Goal: Book appointment/travel/reservation

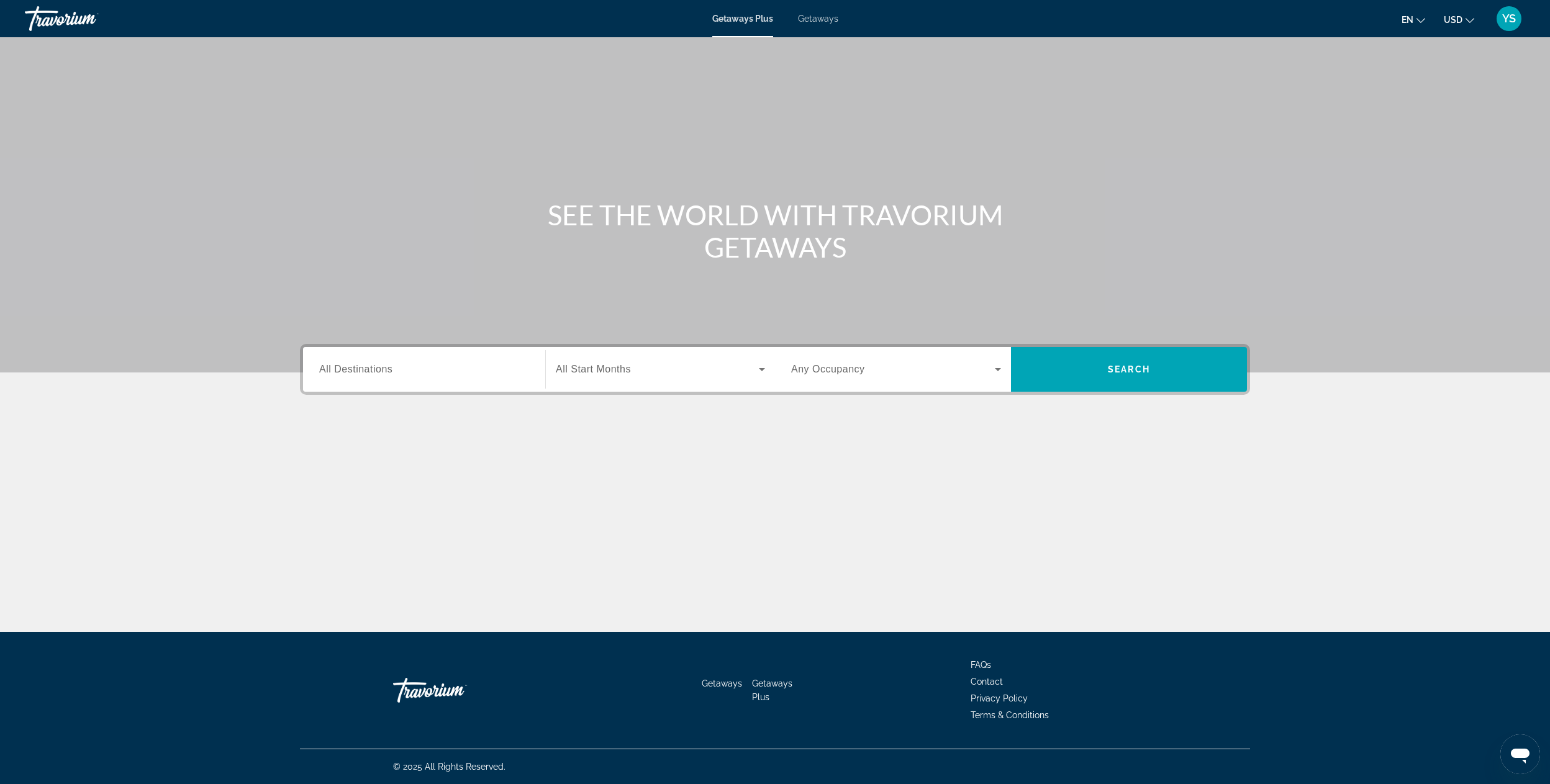
click at [357, 362] on input "Destination All Destinations" at bounding box center [424, 369] width 210 height 15
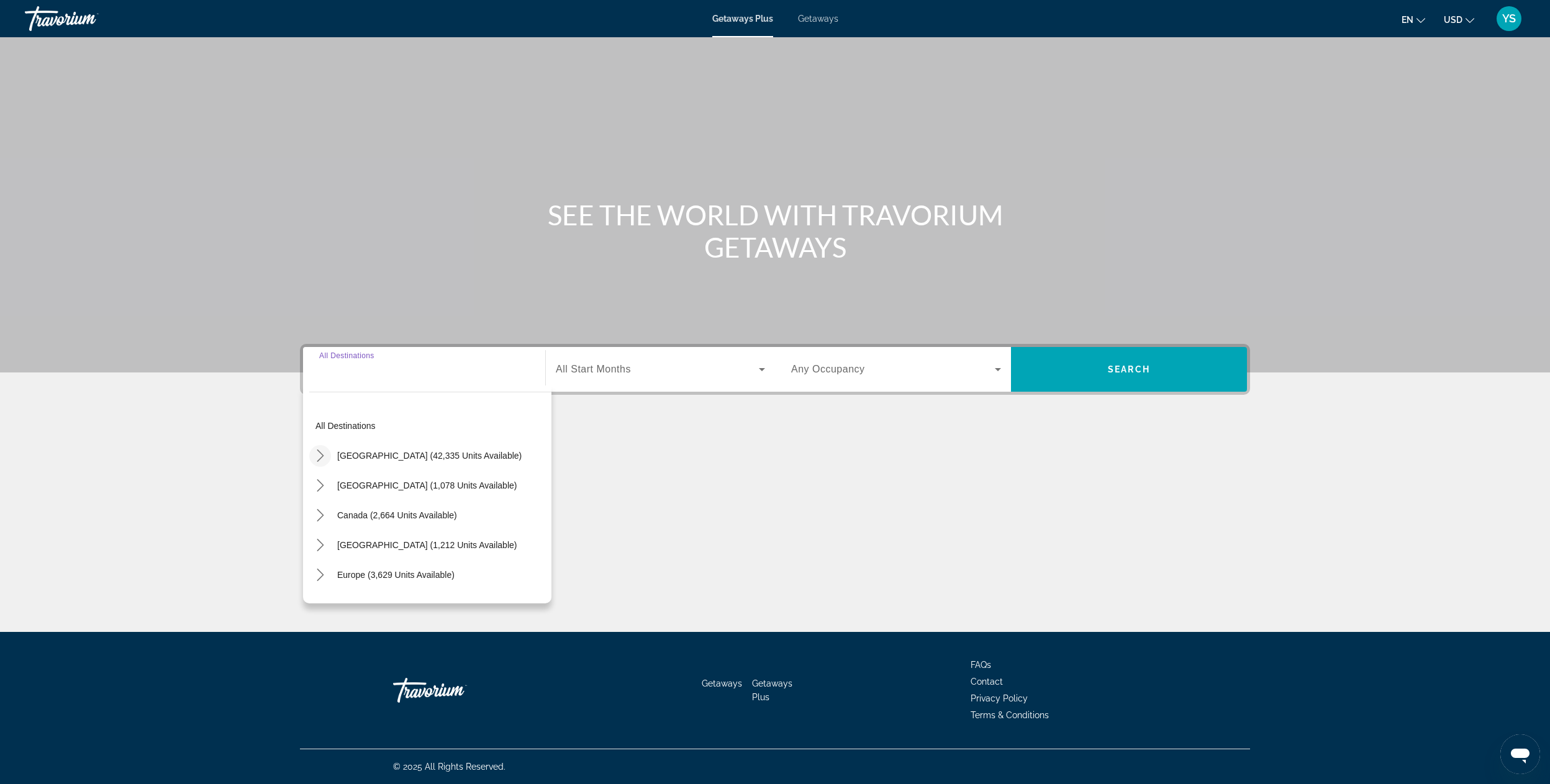
click at [316, 452] on icon "Toggle United States (42,335 units available) submenu" at bounding box center [320, 456] width 13 height 13
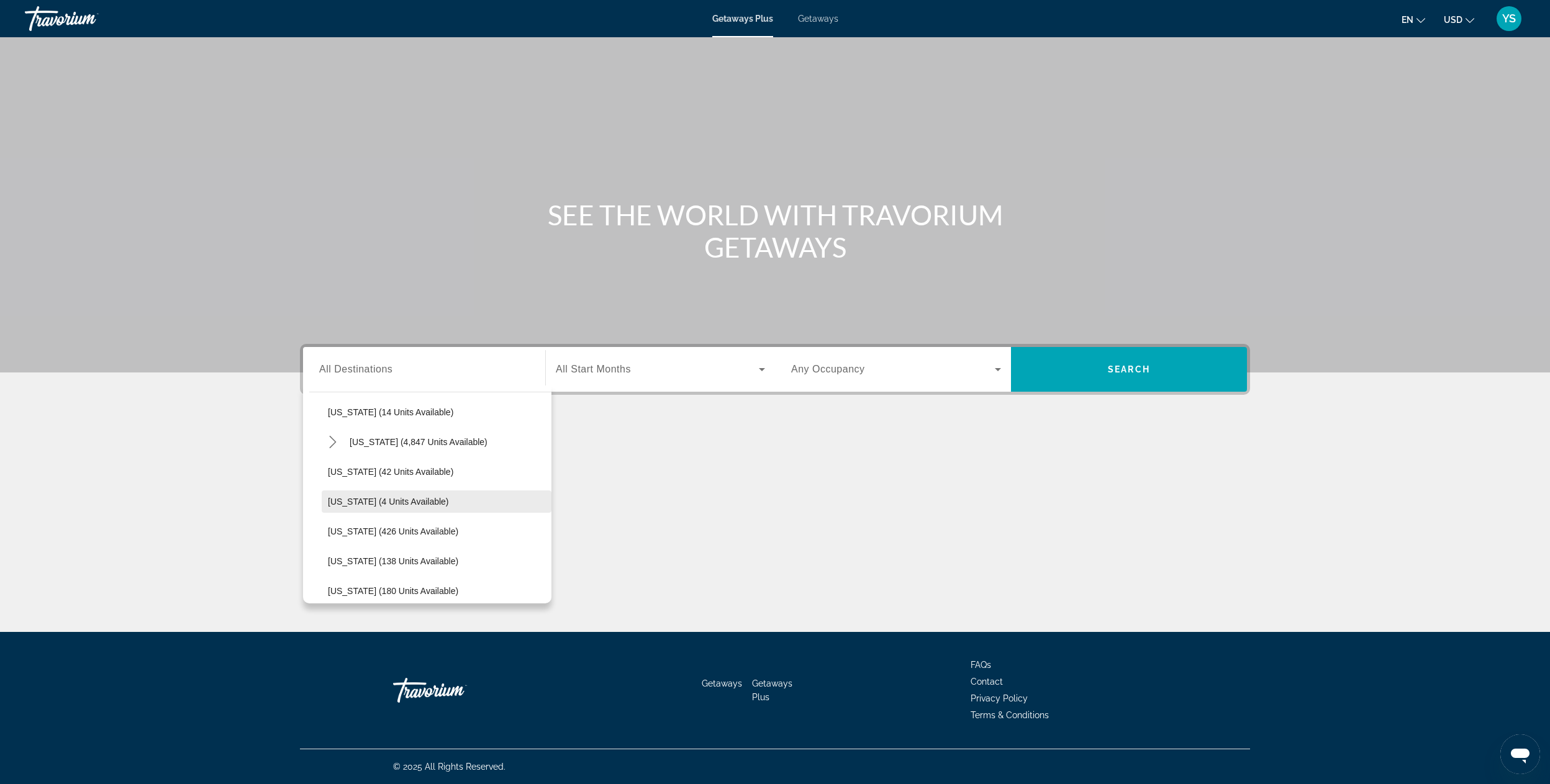
click at [375, 497] on span "[US_STATE] (4 units available)" at bounding box center [388, 502] width 121 height 10
type input "**********"
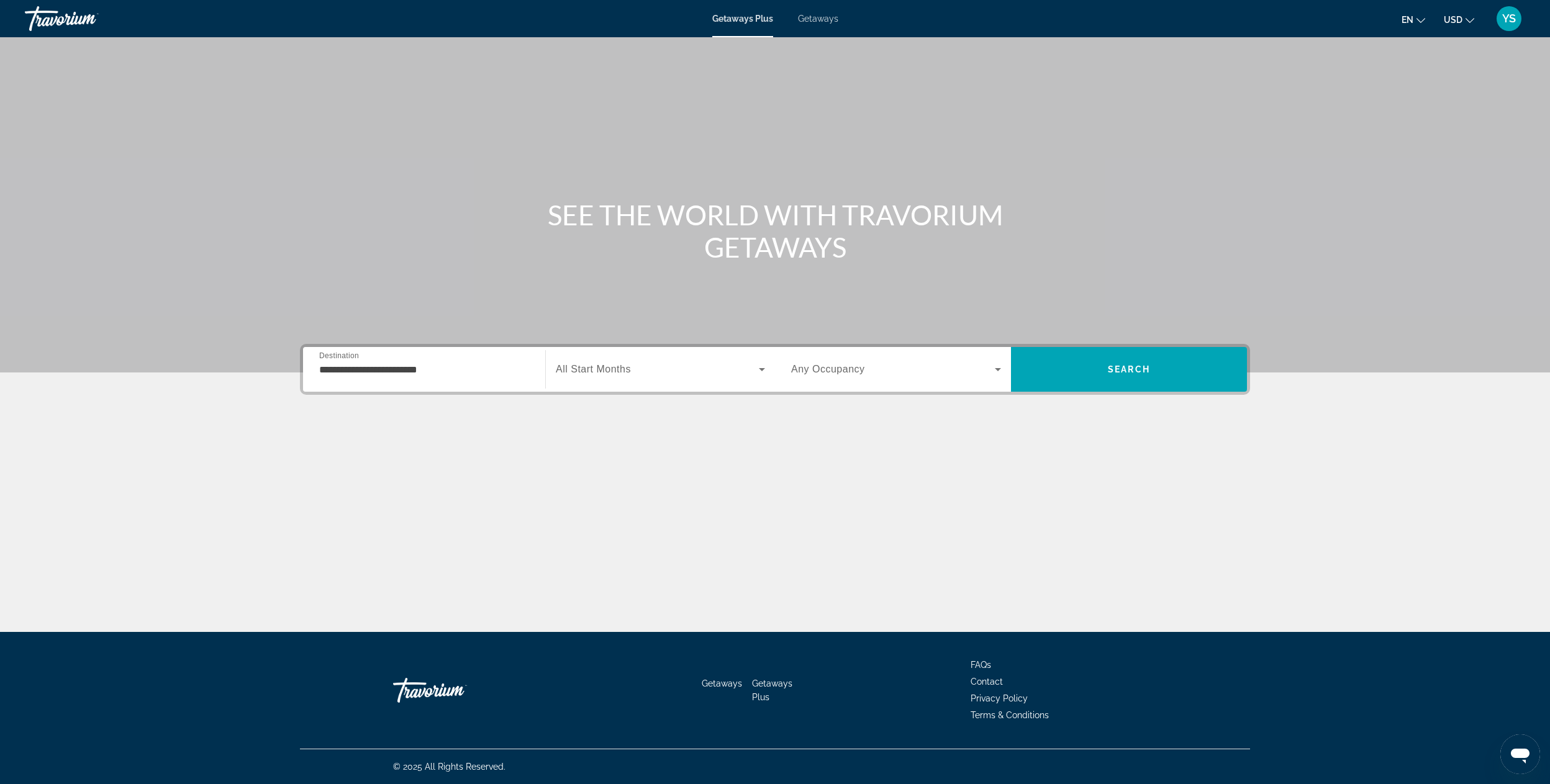
click at [589, 367] on span "All Start Months" at bounding box center [593, 369] width 75 height 11
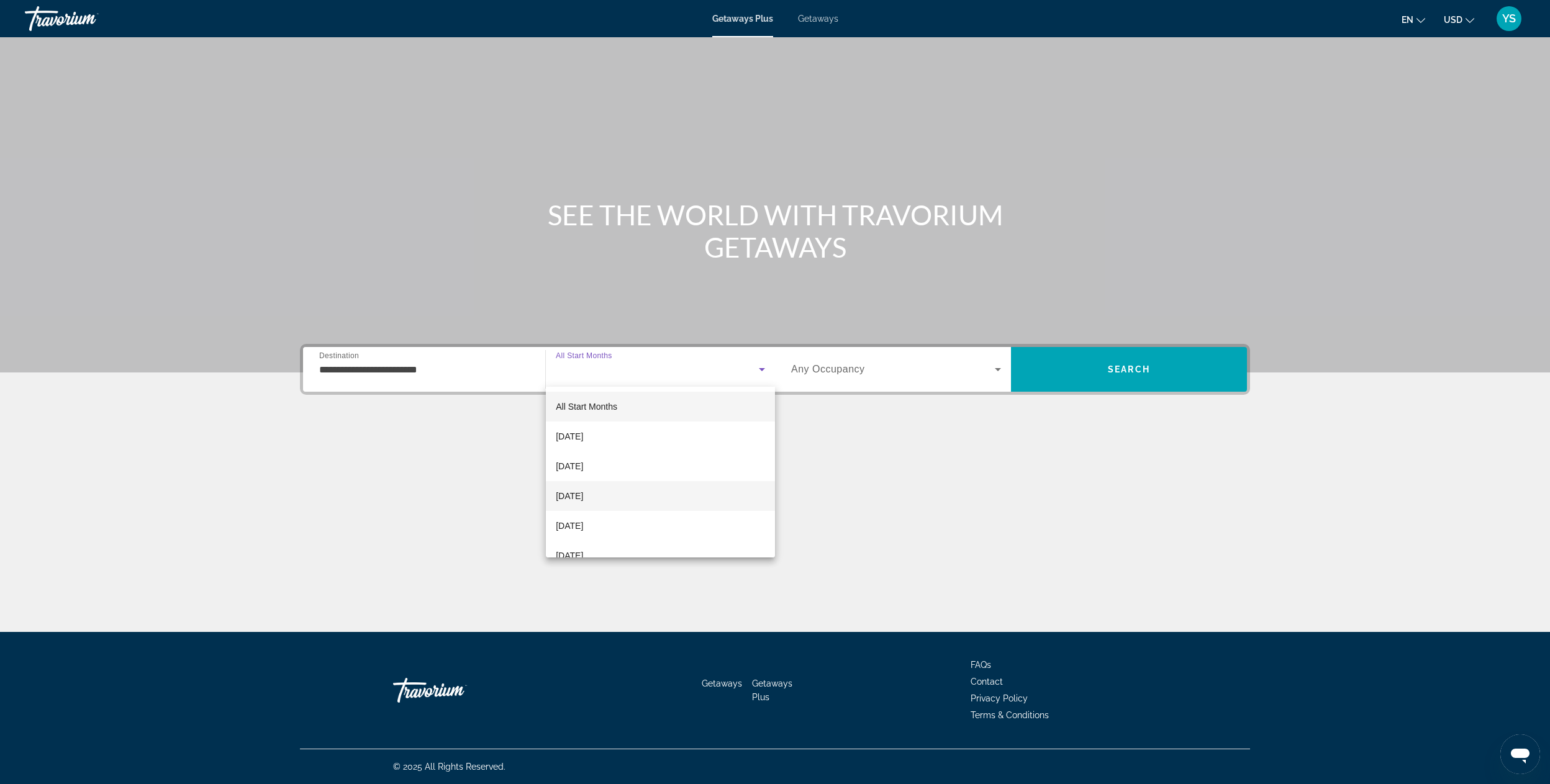
click at [583, 502] on span "[DATE]" at bounding box center [569, 495] width 28 height 15
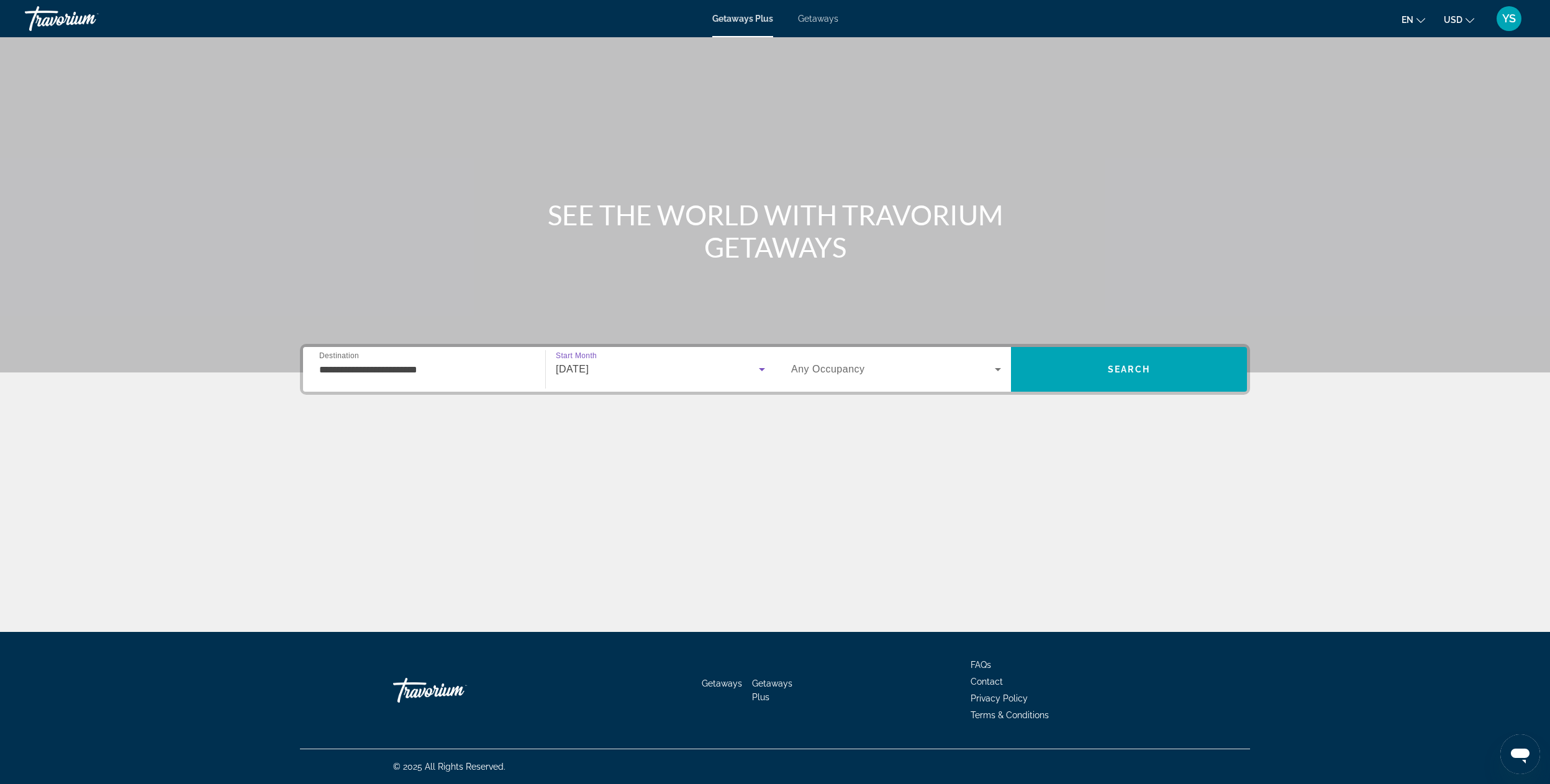
click at [832, 367] on span "Any Occupancy" at bounding box center [828, 369] width 74 height 11
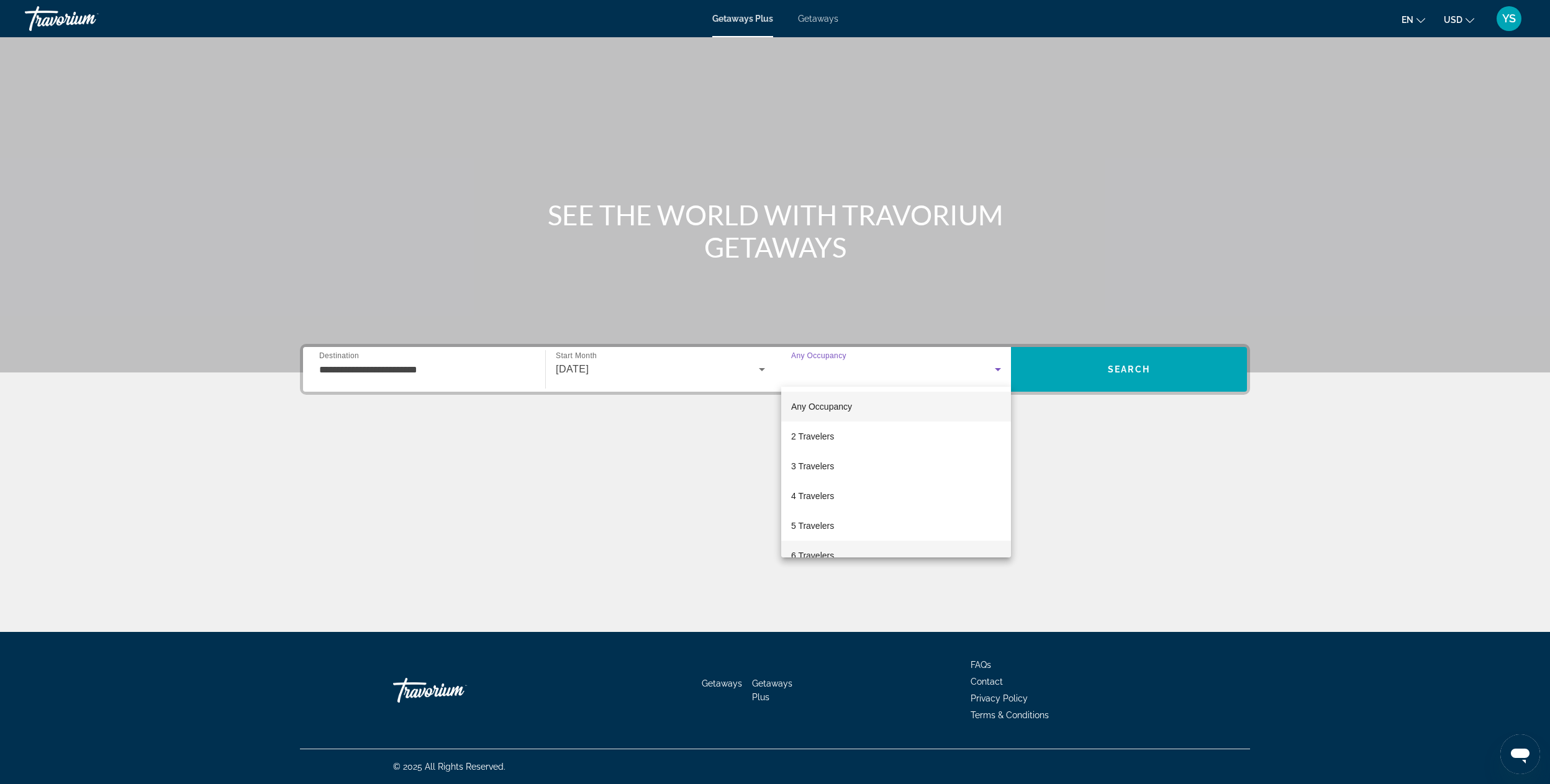
click at [822, 549] on span "6 Travelers" at bounding box center [813, 555] width 43 height 15
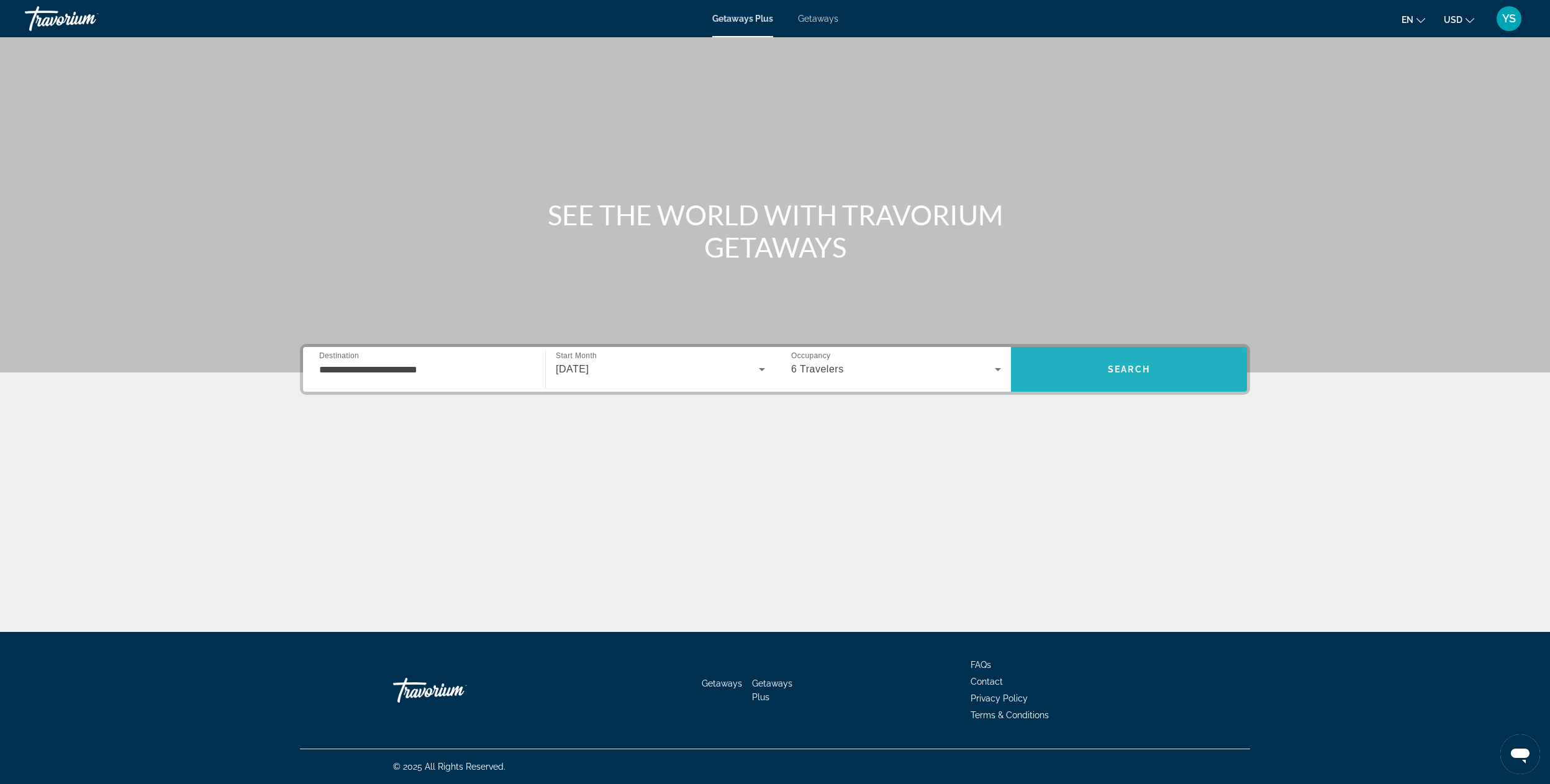
click at [1159, 373] on span "Search" at bounding box center [1129, 369] width 236 height 30
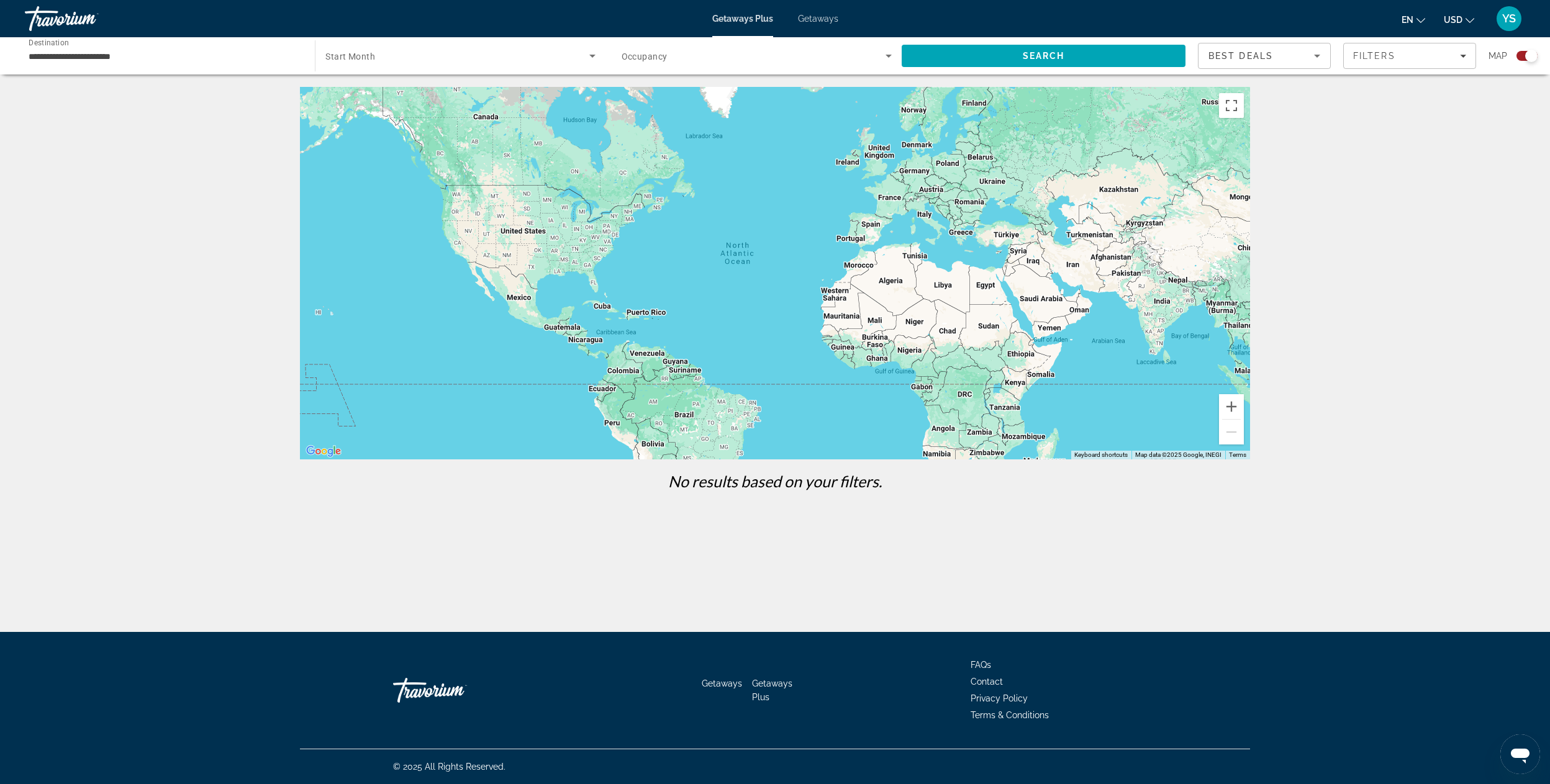
click at [484, 63] on div "Search widget" at bounding box center [460, 55] width 269 height 35
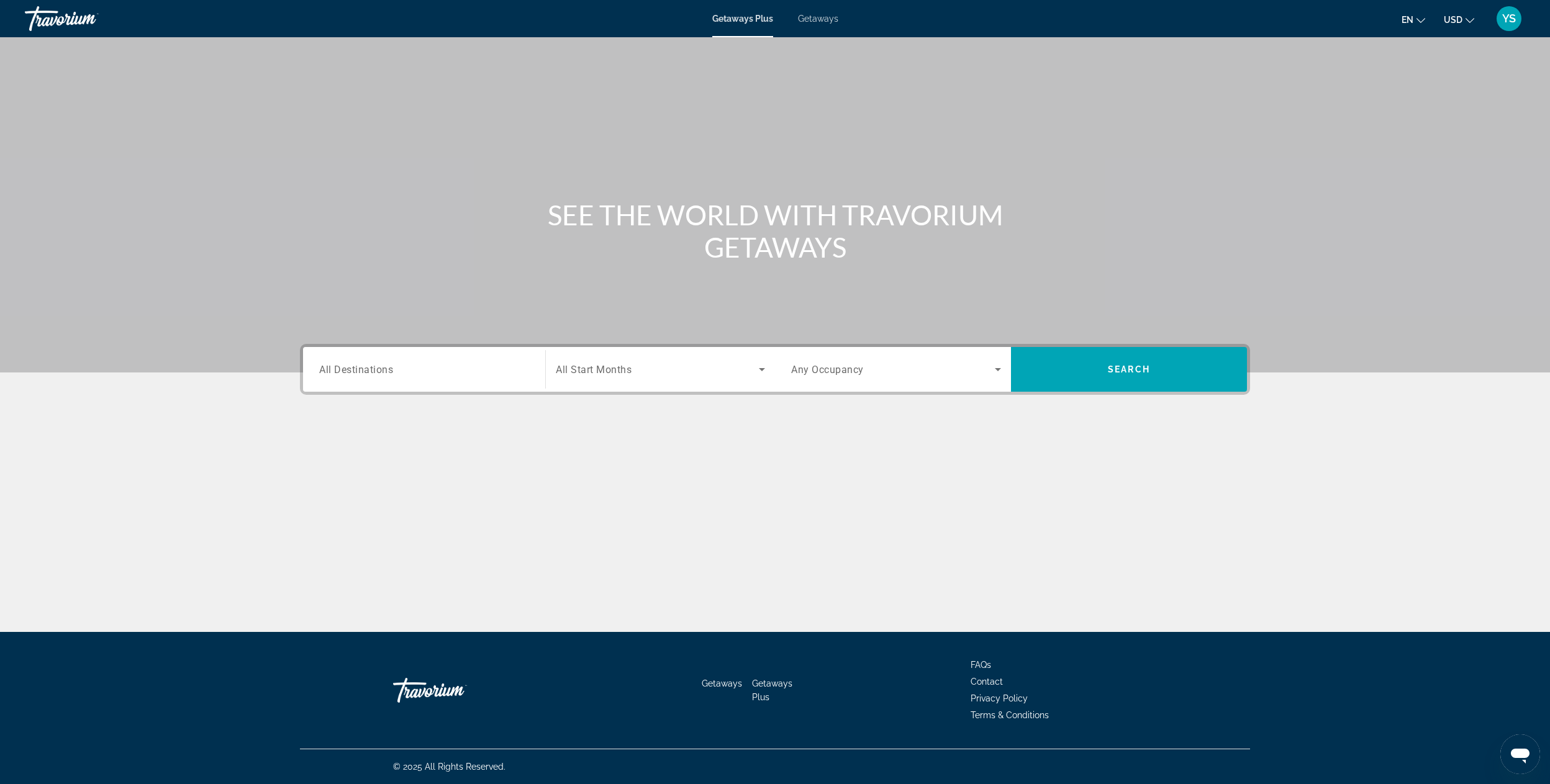
click at [328, 350] on div "Destination All Destinations" at bounding box center [424, 369] width 230 height 45
click at [342, 366] on span "All Destinations" at bounding box center [356, 369] width 74 height 12
click at [342, 366] on input "Destination All Destinations" at bounding box center [424, 369] width 210 height 15
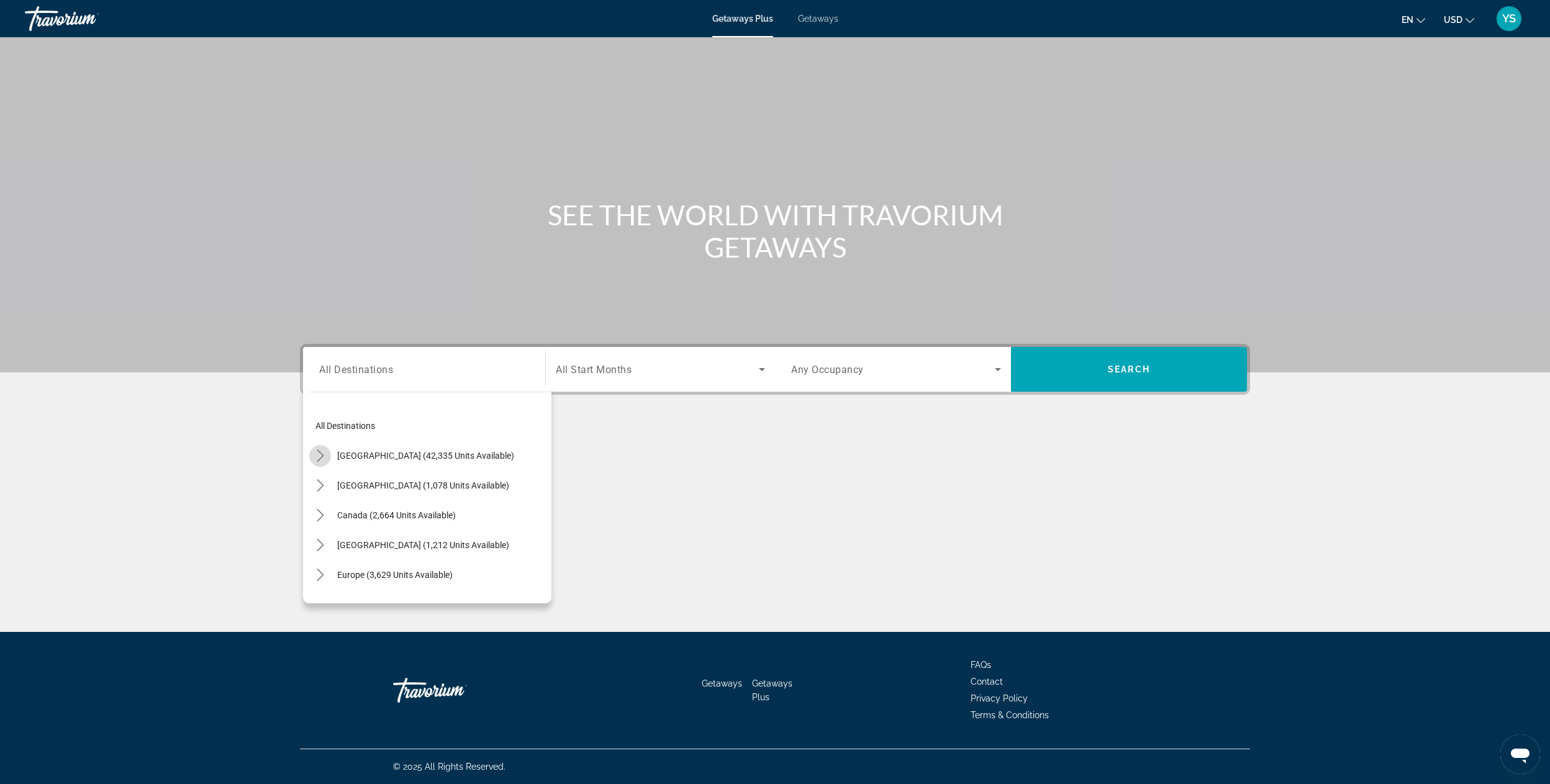
click at [318, 457] on icon "Toggle United States (42,335 units available) submenu" at bounding box center [320, 456] width 13 height 13
click at [386, 537] on span "[US_STATE] (4 units available)" at bounding box center [385, 537] width 115 height 10
type input "**********"
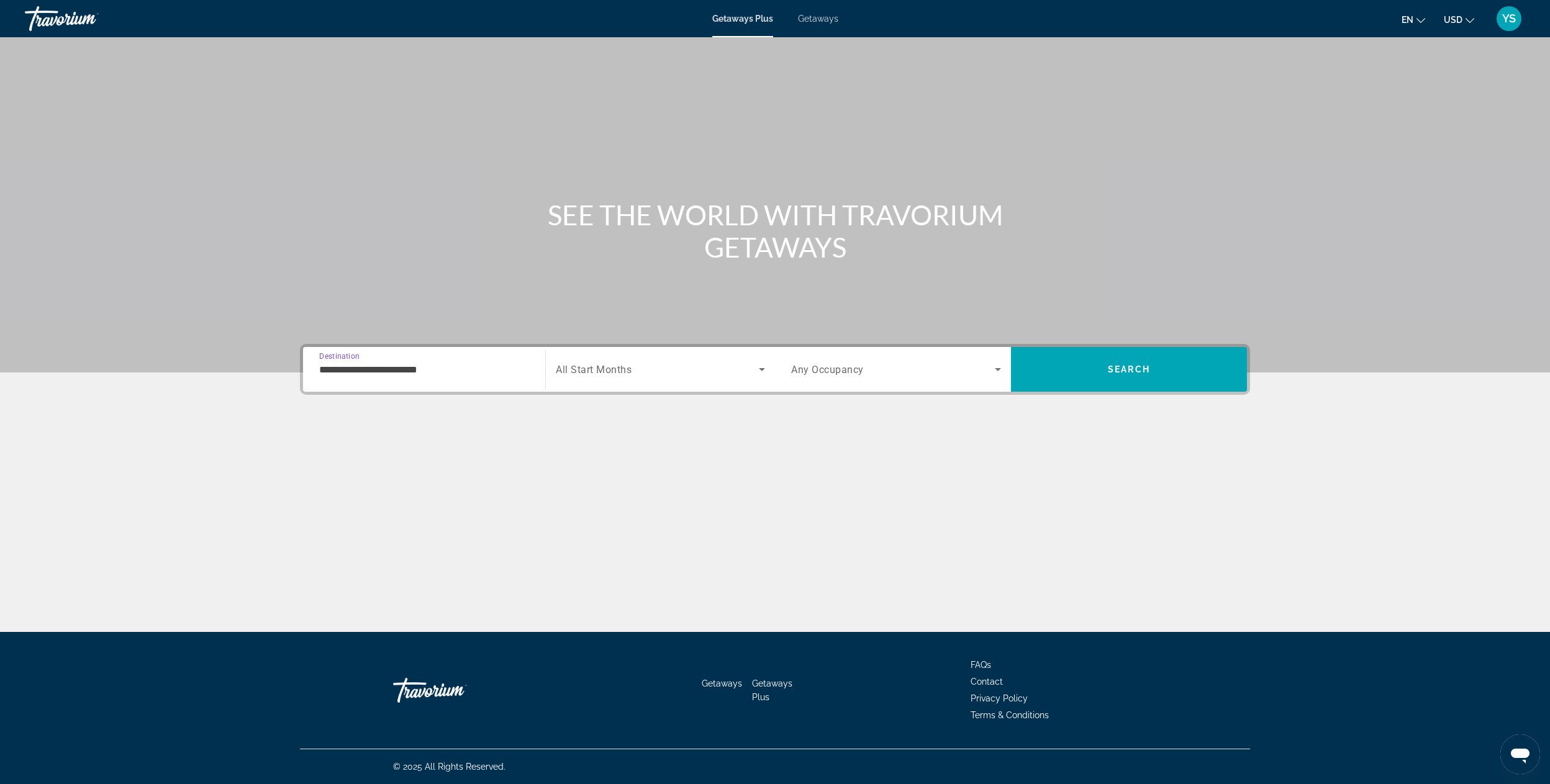
click at [606, 364] on span "All Start Months" at bounding box center [593, 369] width 76 height 12
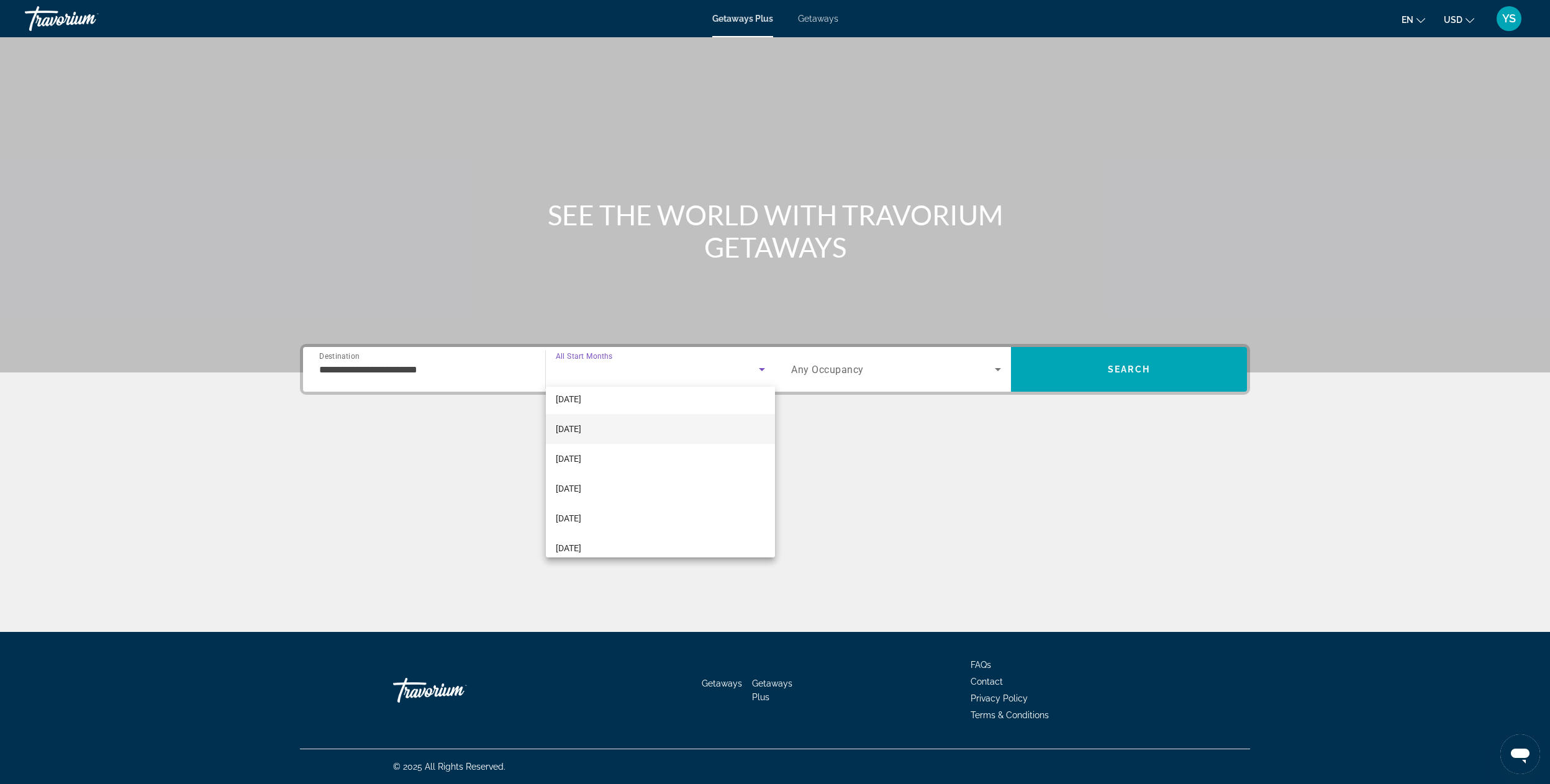
click at [581, 432] on span "[DATE]" at bounding box center [569, 429] width 26 height 15
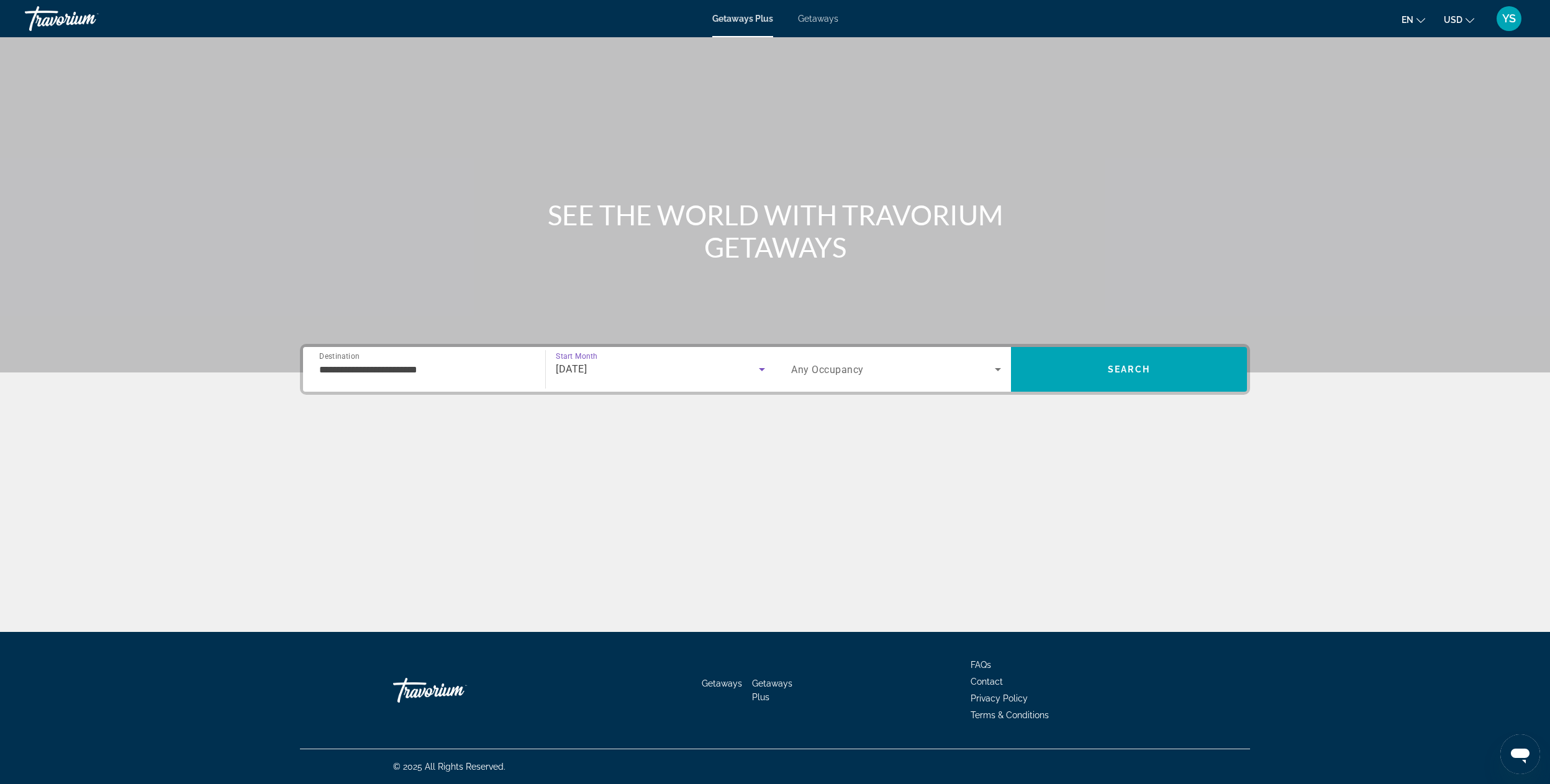
click at [820, 360] on div "Search widget" at bounding box center [896, 369] width 210 height 35
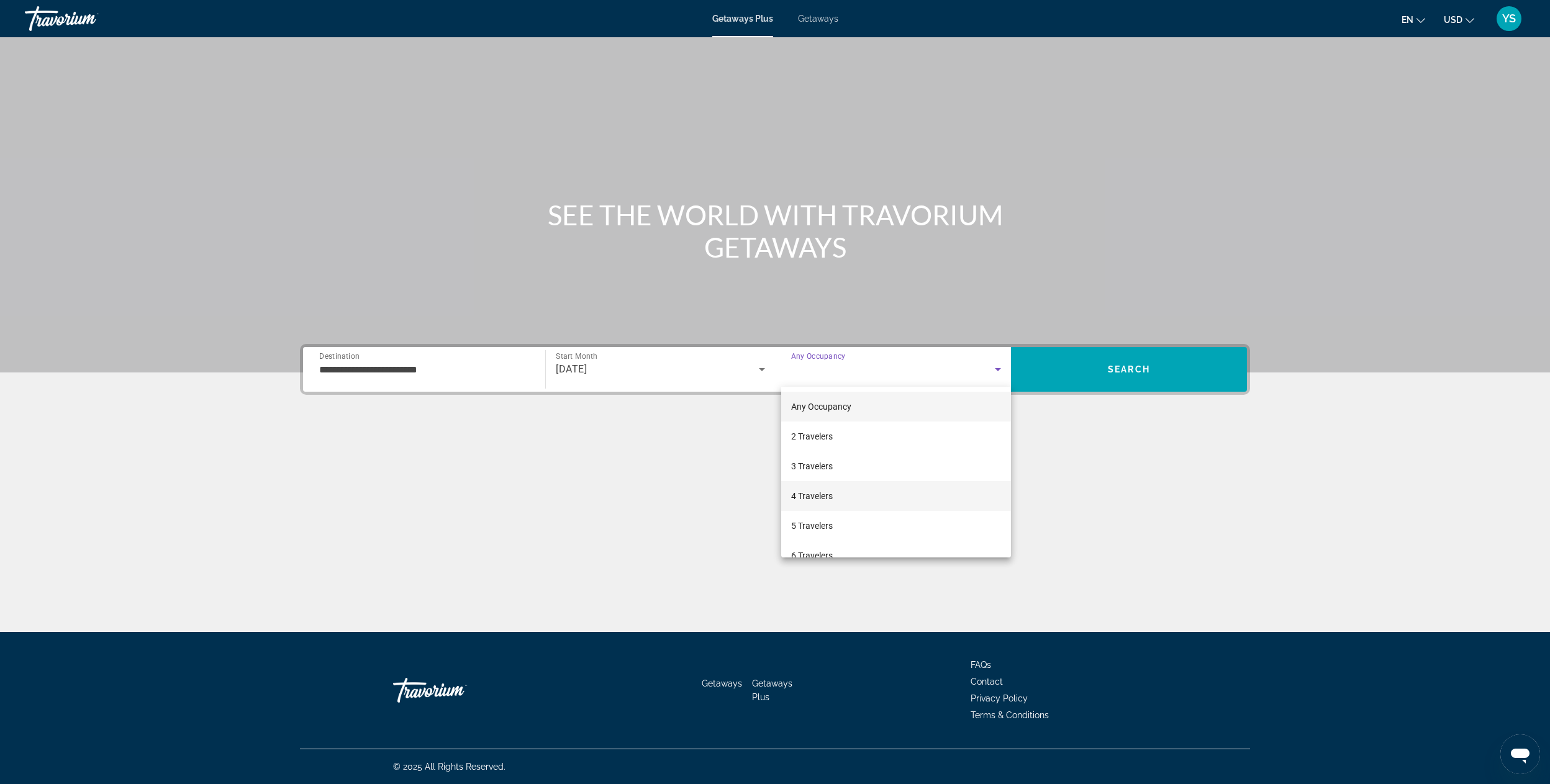
click at [814, 492] on span "4 Travelers" at bounding box center [812, 495] width 42 height 15
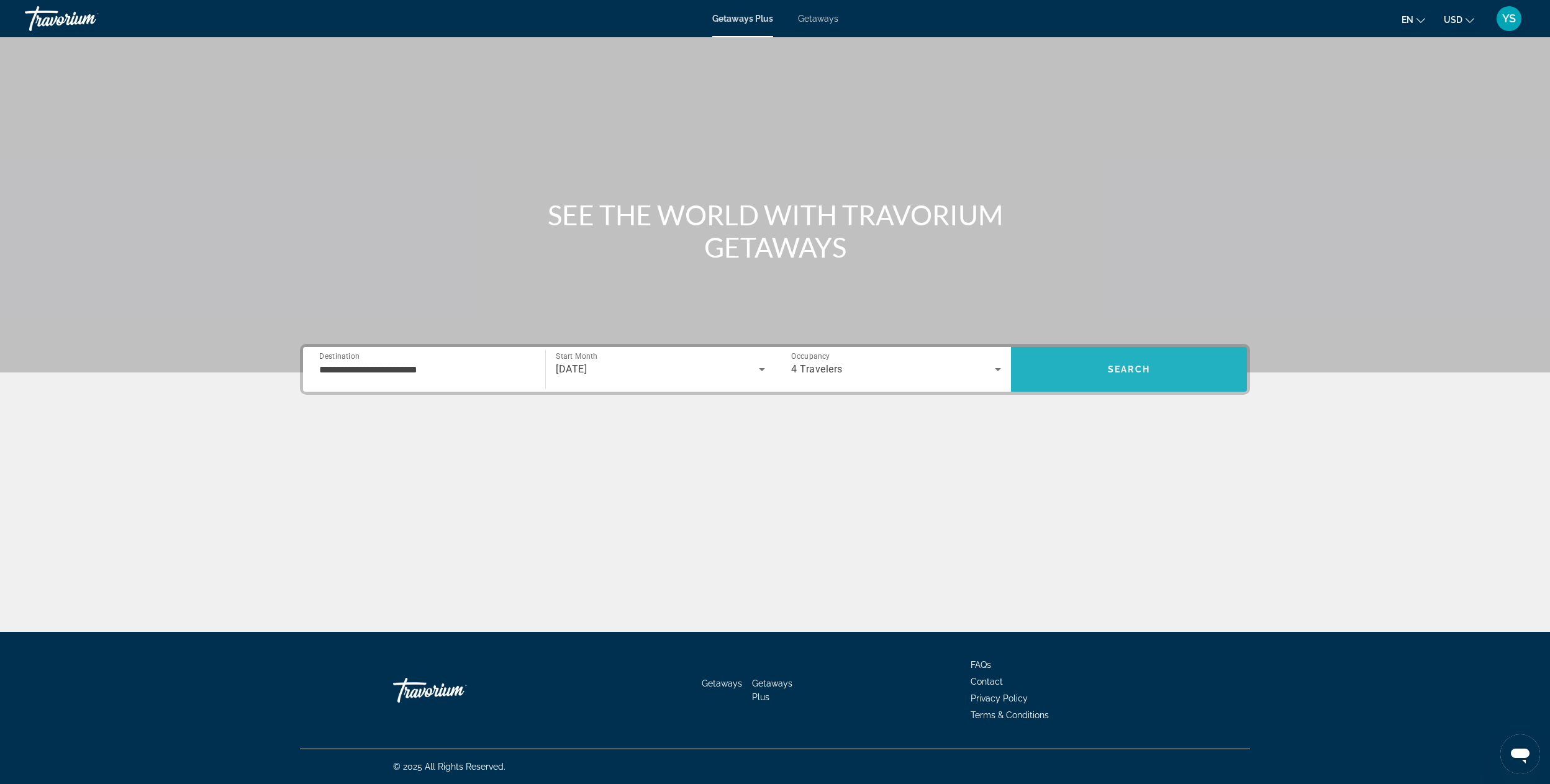
click at [1100, 369] on span "Search" at bounding box center [1129, 369] width 236 height 30
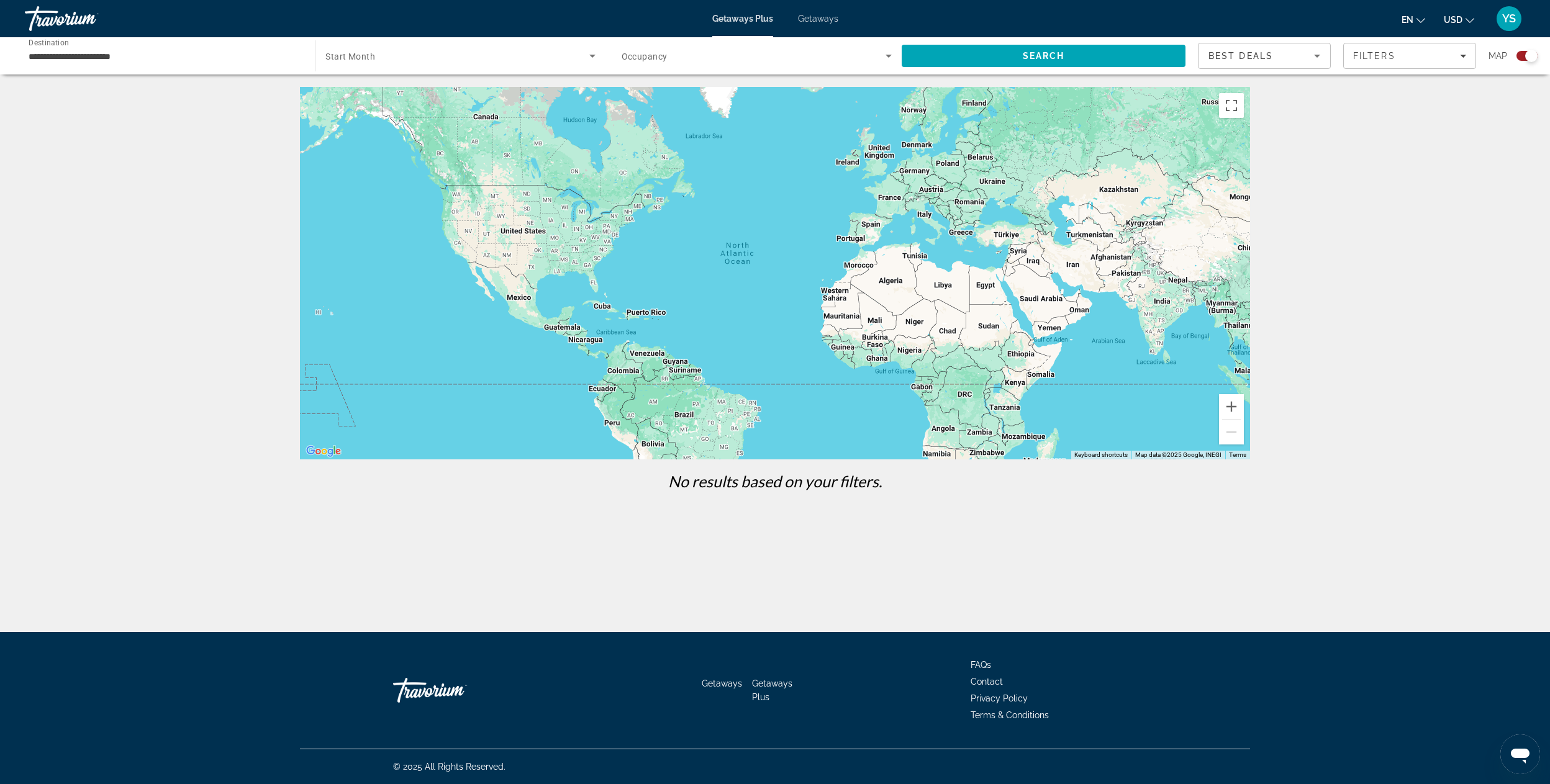
click at [825, 11] on div "Getaways Plus Getaways en English Español Français Italiano Português русский U…" at bounding box center [775, 19] width 1550 height 33
click at [825, 17] on span "Getaways" at bounding box center [818, 18] width 40 height 10
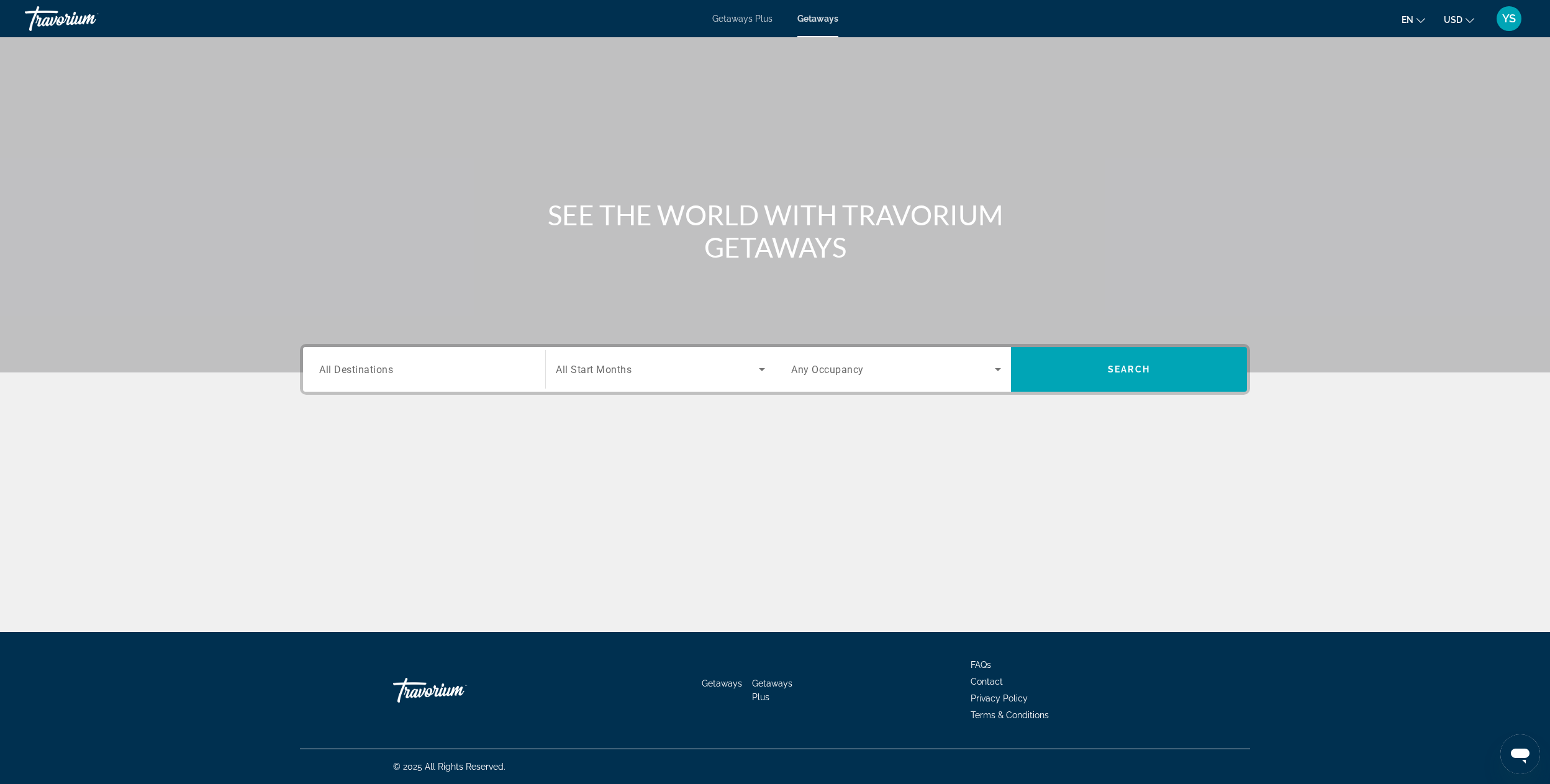
click at [377, 369] on span "All Destinations" at bounding box center [356, 369] width 74 height 12
click at [377, 369] on input "Destination All Destinations" at bounding box center [424, 369] width 210 height 15
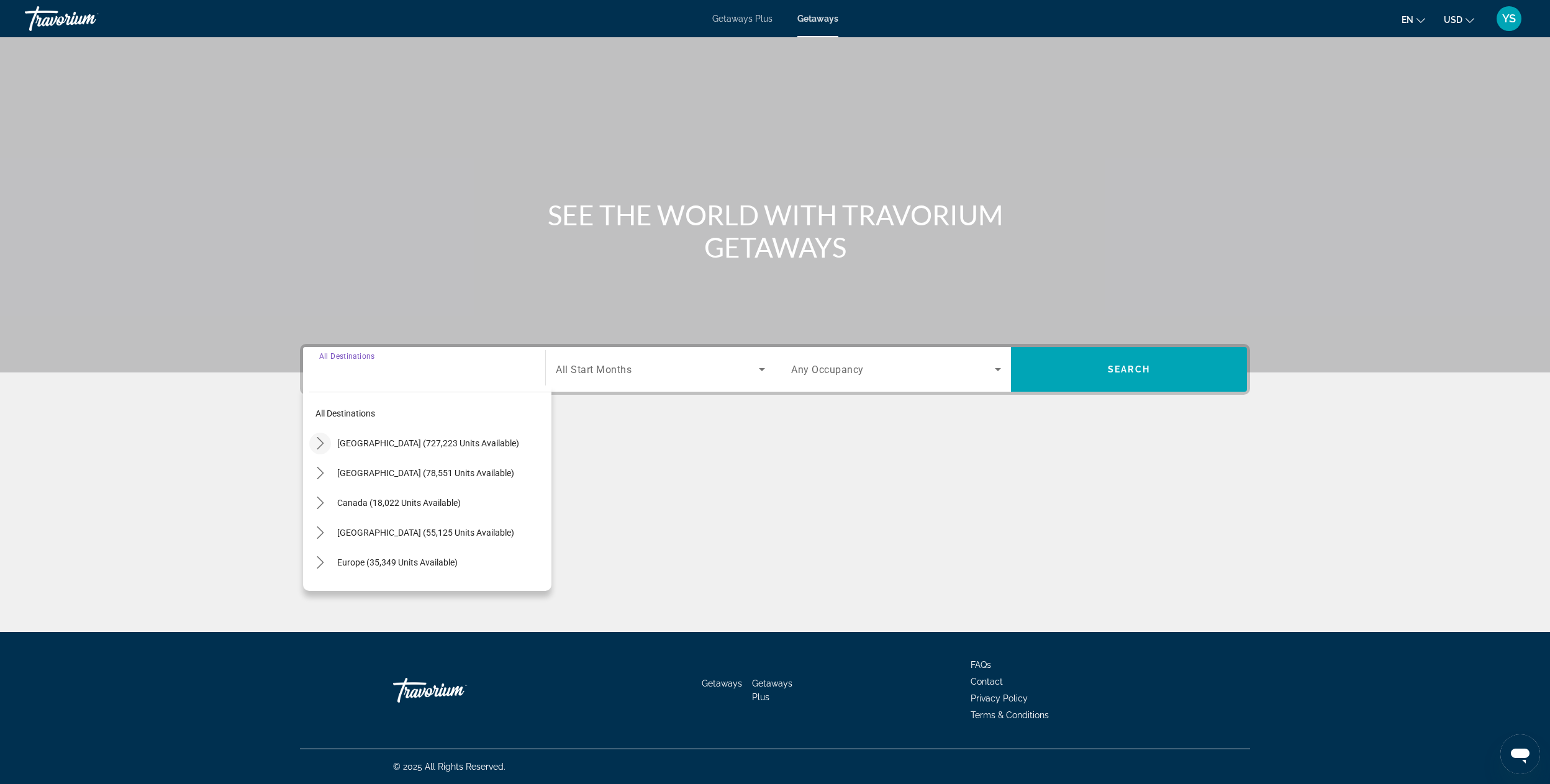
click at [325, 442] on icon "Toggle United States (727,223 units available) submenu" at bounding box center [320, 444] width 13 height 13
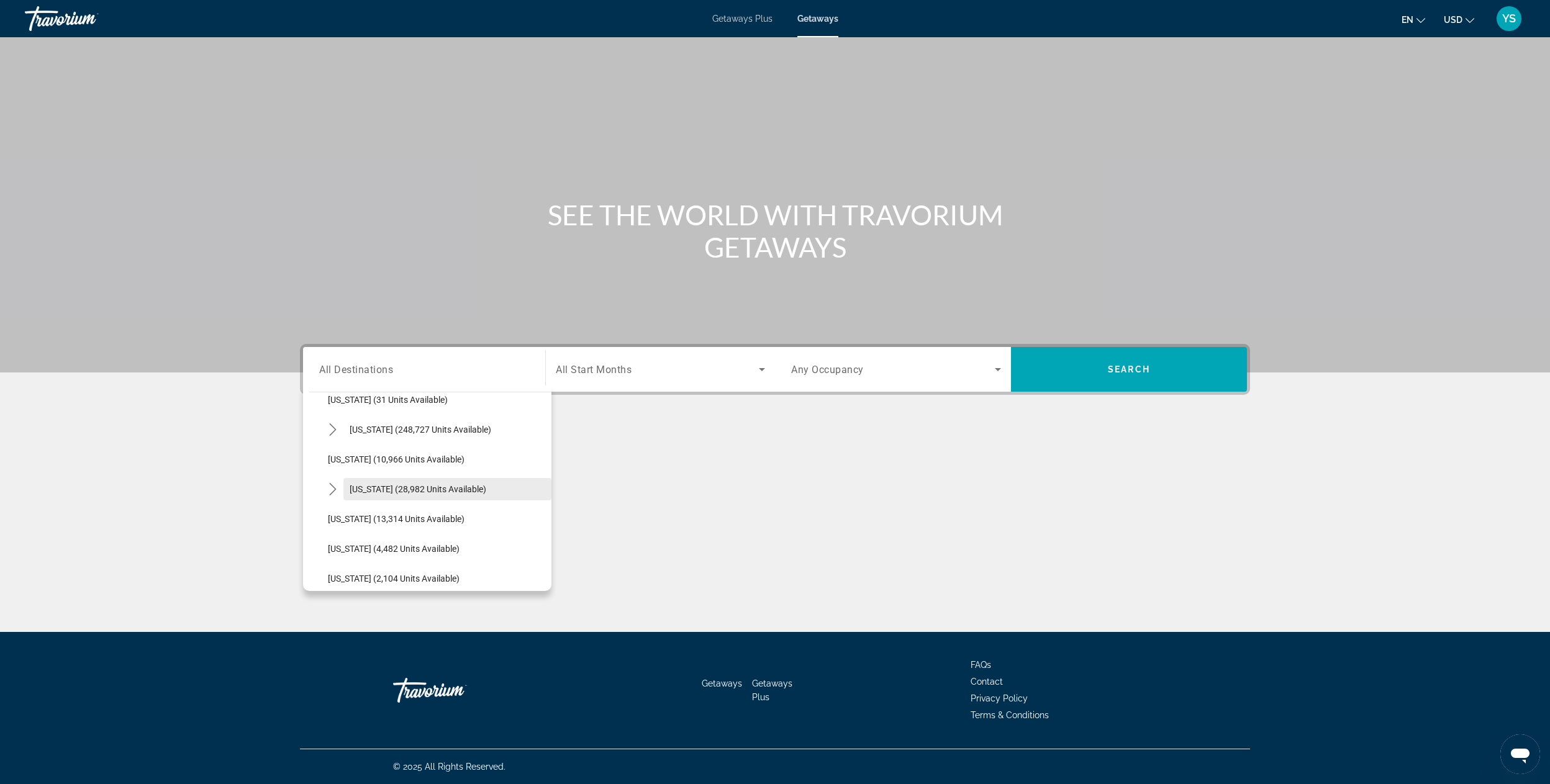
click at [393, 484] on span "[US_STATE] (28,982 units available)" at bounding box center [418, 489] width 137 height 10
type input "**********"
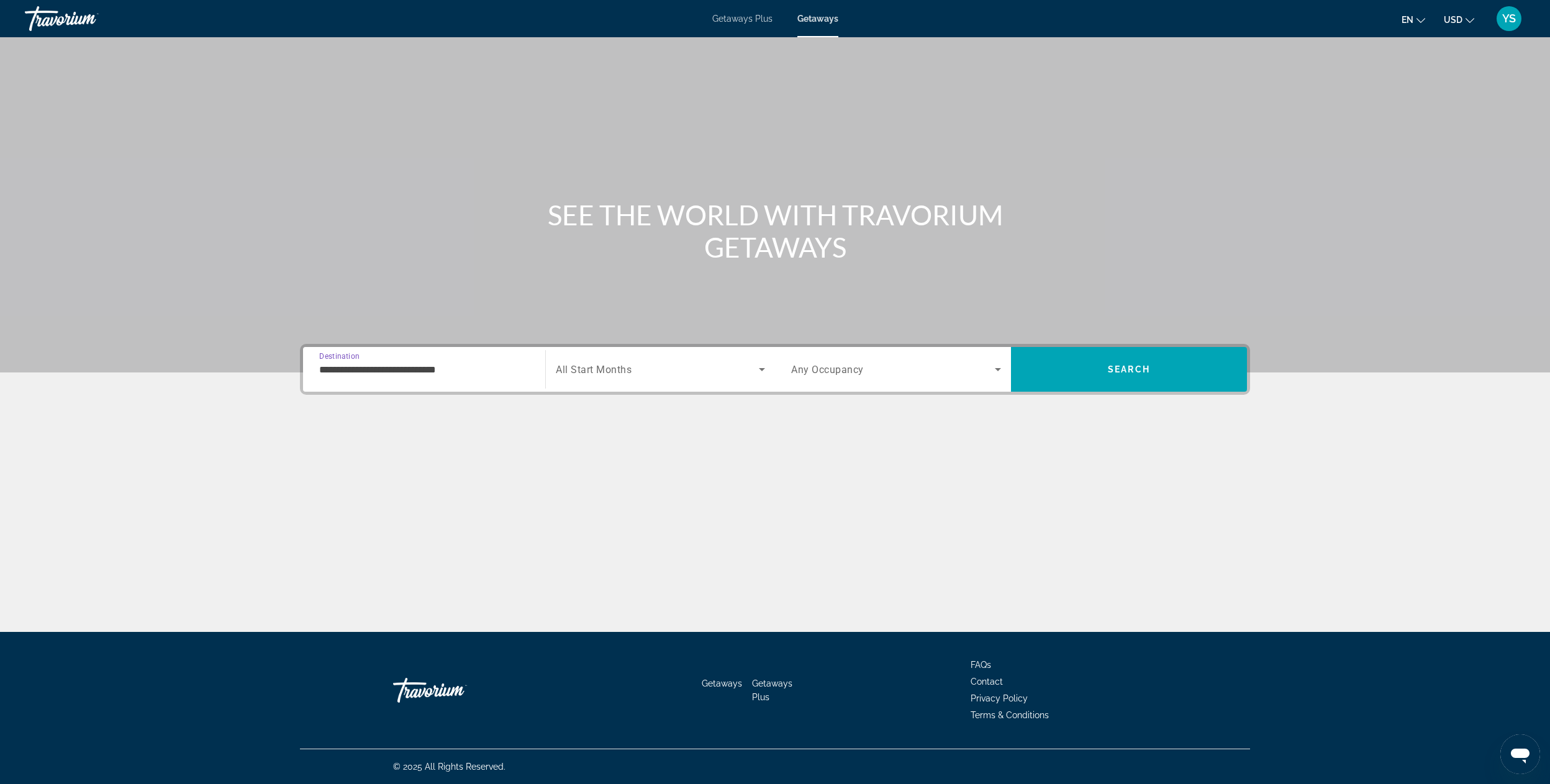
click at [624, 357] on div "Search widget" at bounding box center [660, 369] width 209 height 35
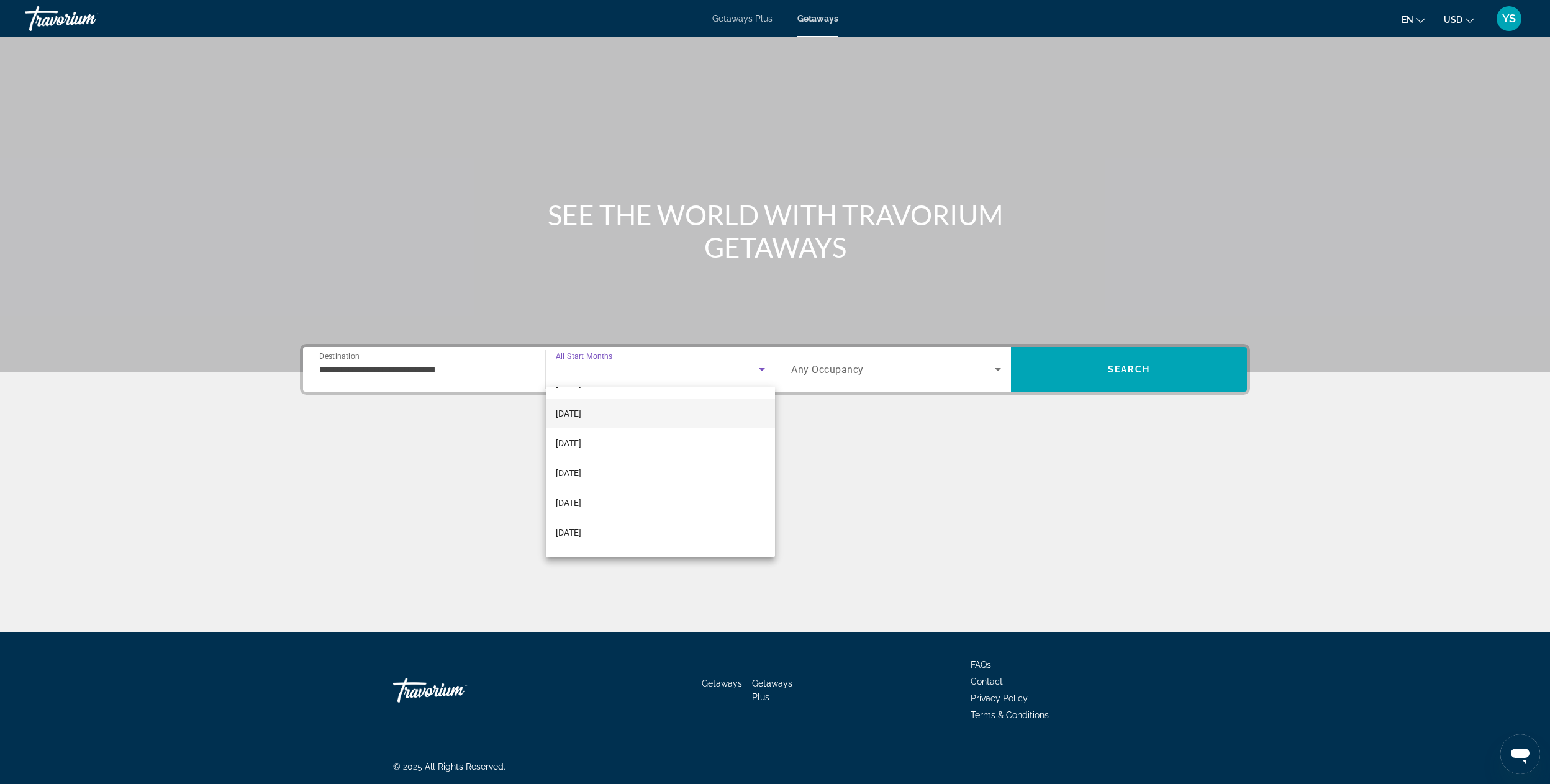
scroll to position [186, 0]
click at [581, 427] on span "[DATE]" at bounding box center [569, 429] width 26 height 15
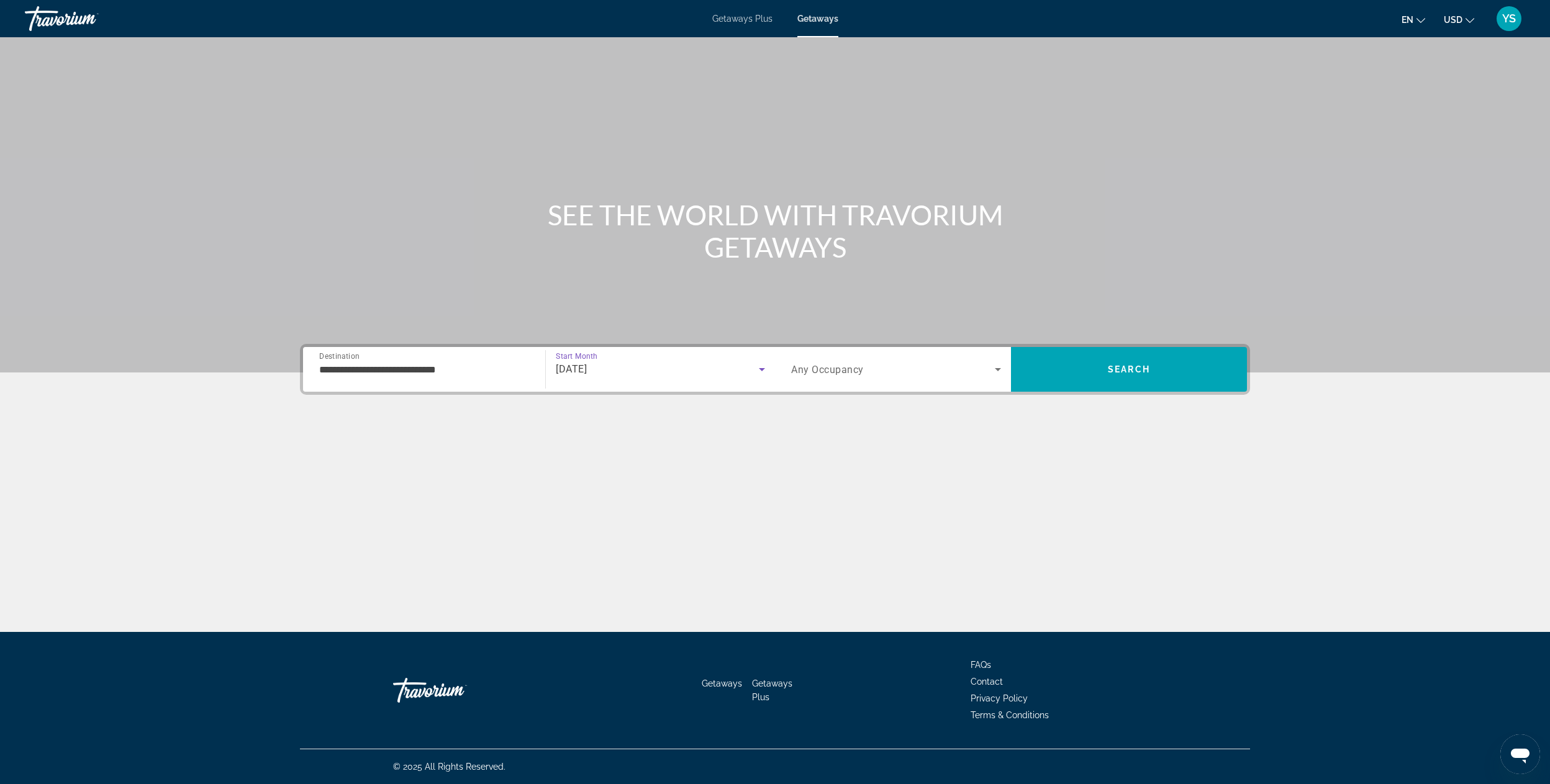
click at [832, 364] on span "Any Occupancy" at bounding box center [827, 369] width 72 height 12
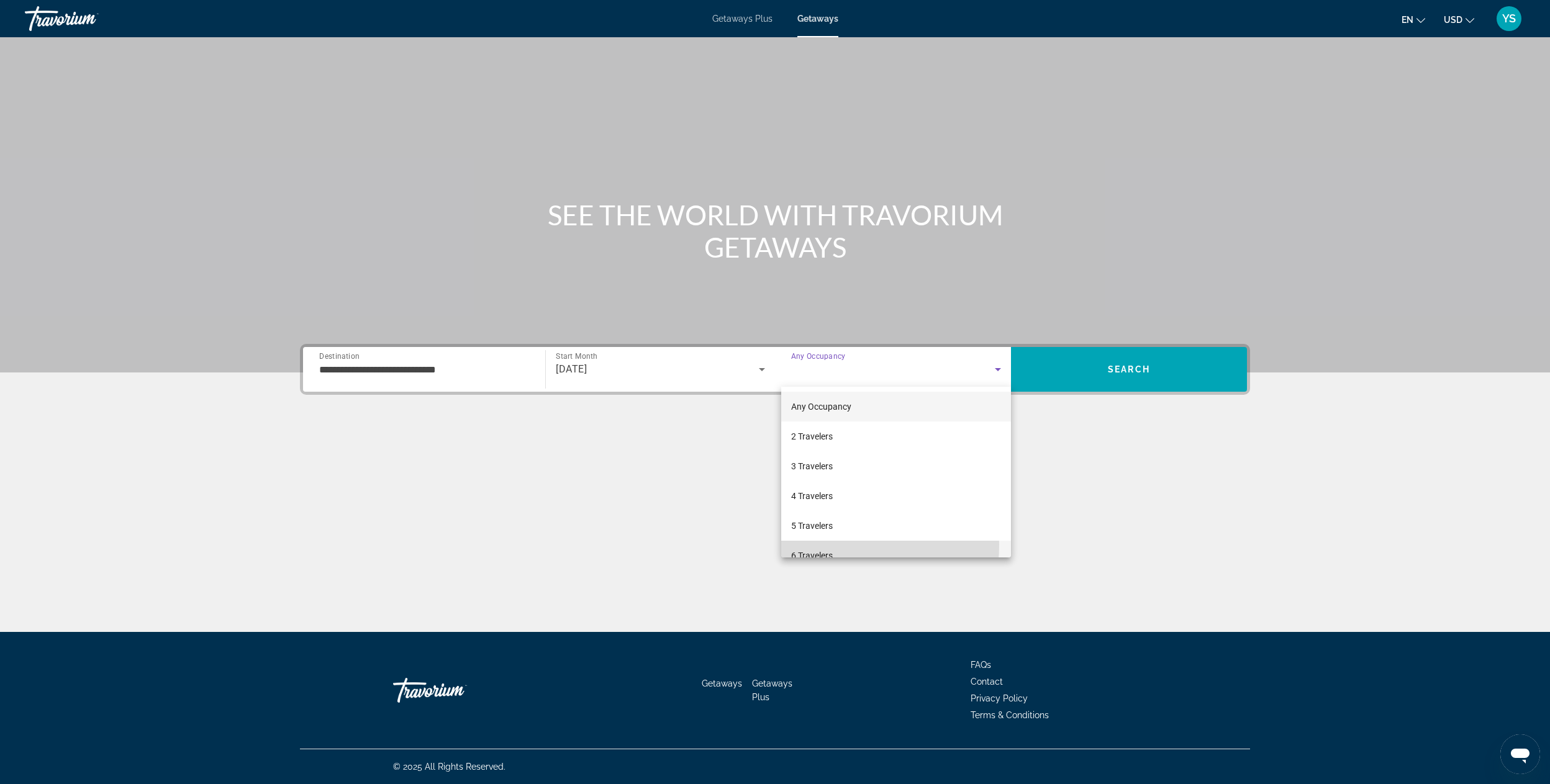
click at [814, 544] on mat-option "6 Travelers" at bounding box center [896, 556] width 230 height 30
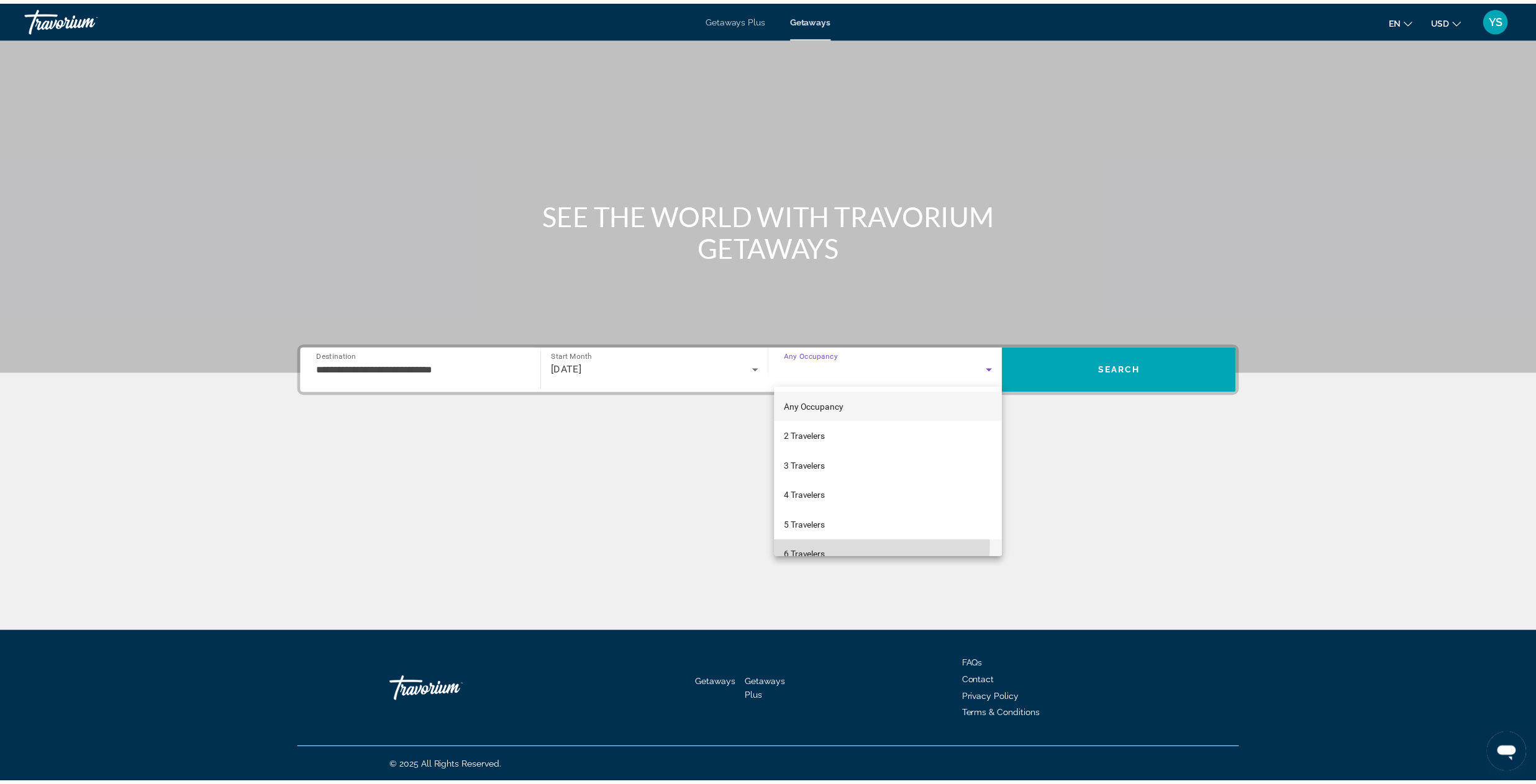
scroll to position [13, 0]
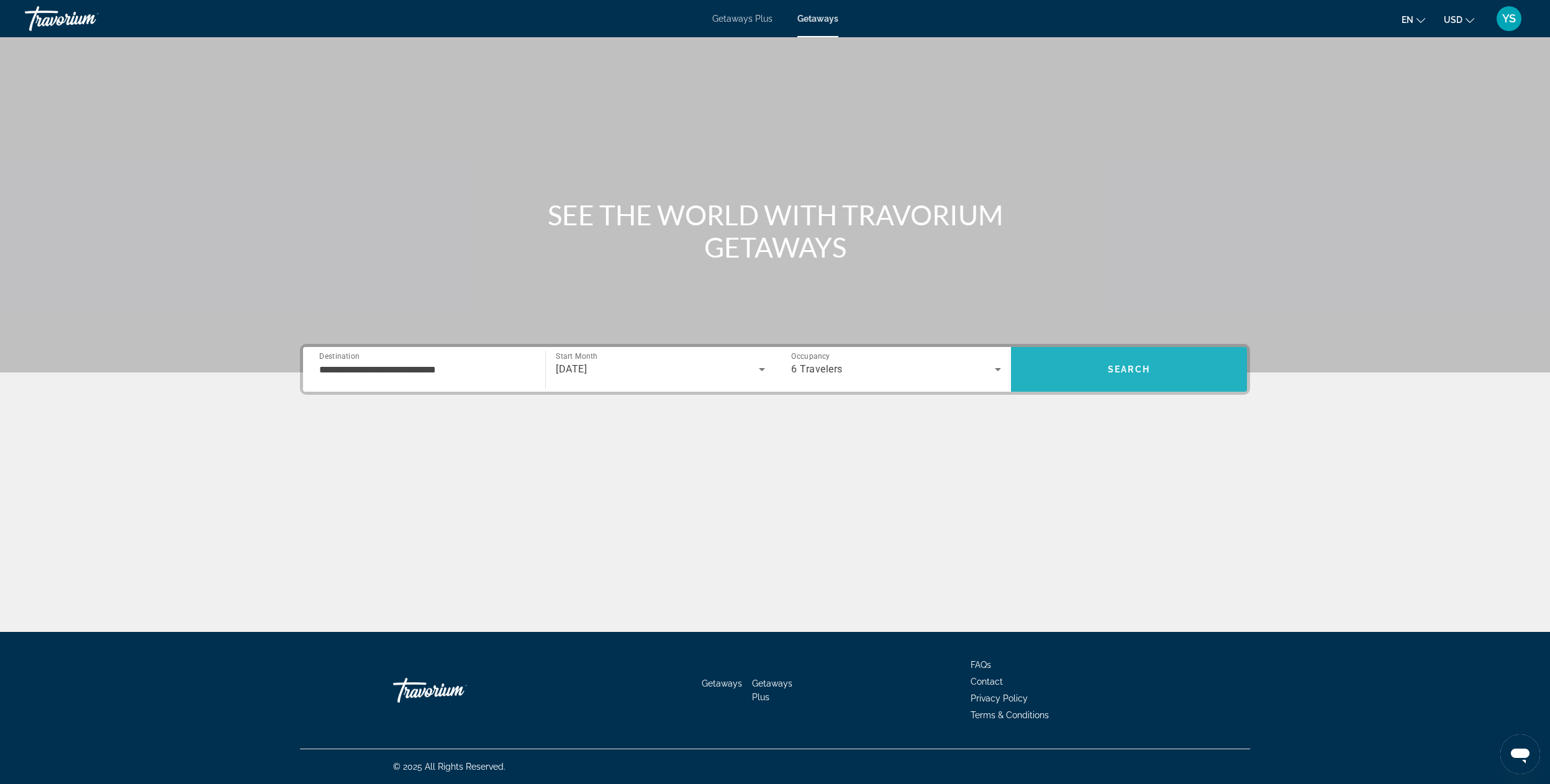
click at [1066, 379] on span "Search" at bounding box center [1129, 369] width 236 height 30
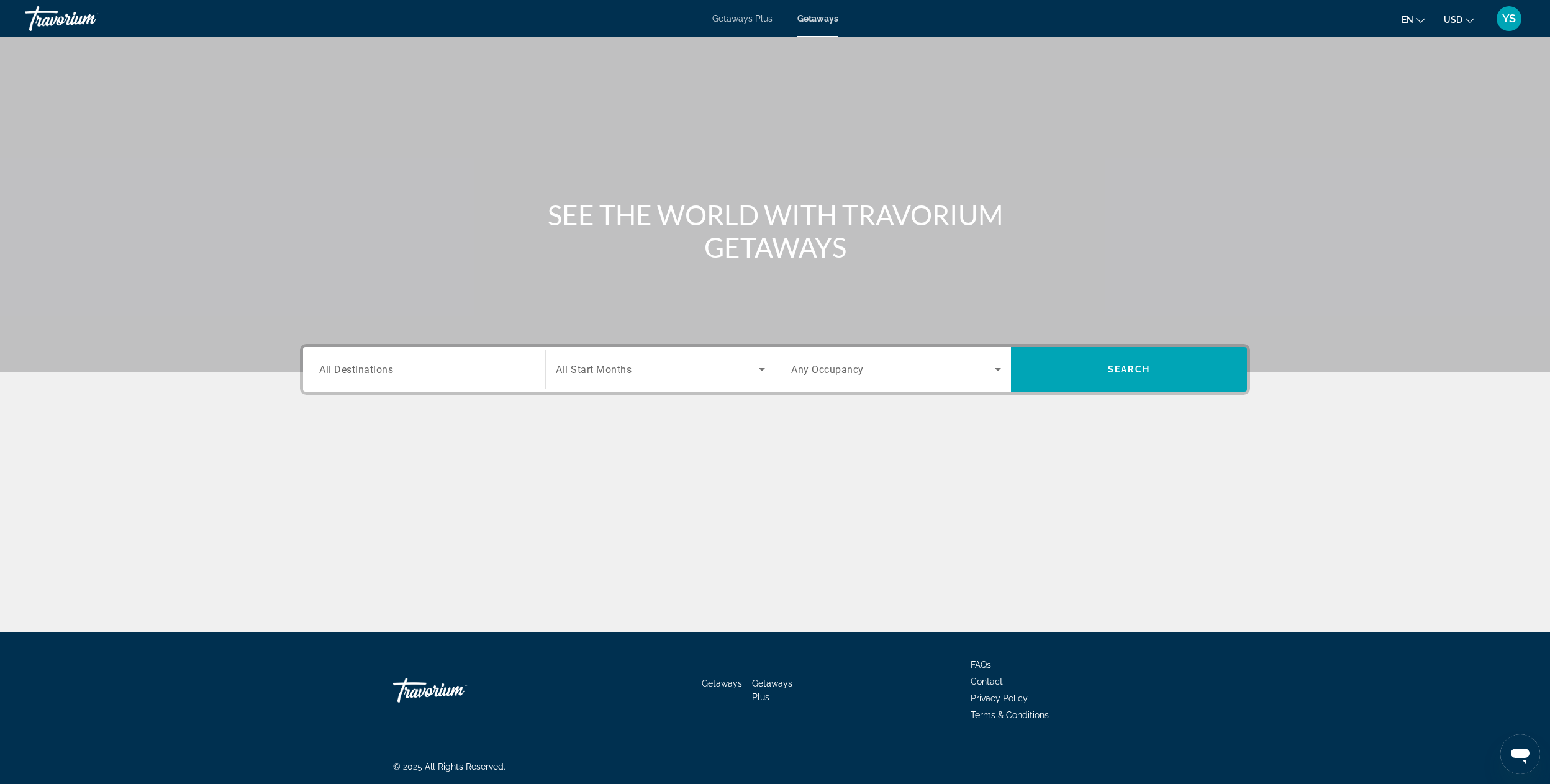
click at [358, 362] on div "Destination All Destinations" at bounding box center [424, 370] width 210 height 35
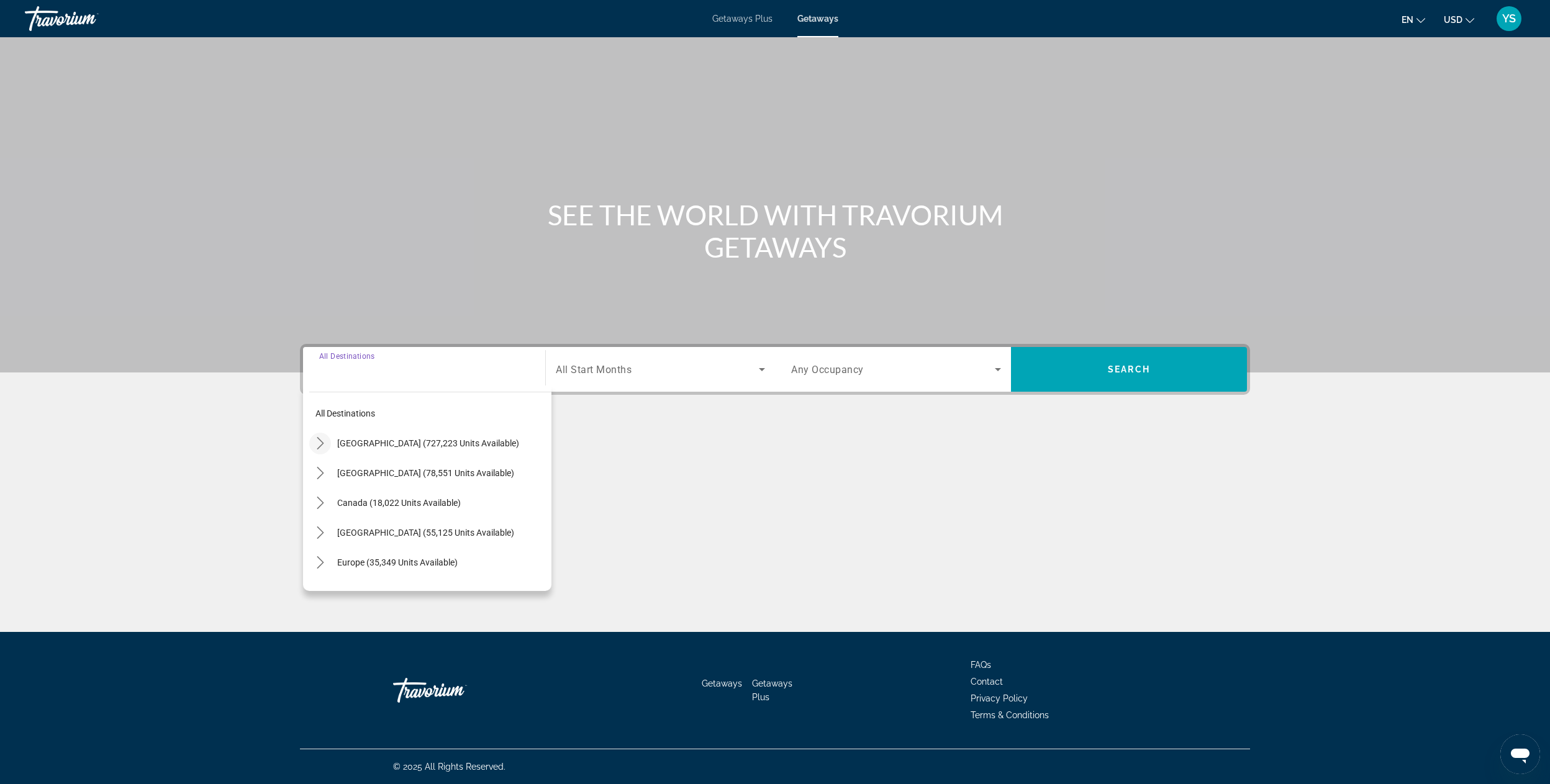
click at [318, 437] on icon "Toggle United States (727,223 units available) submenu" at bounding box center [320, 444] width 13 height 13
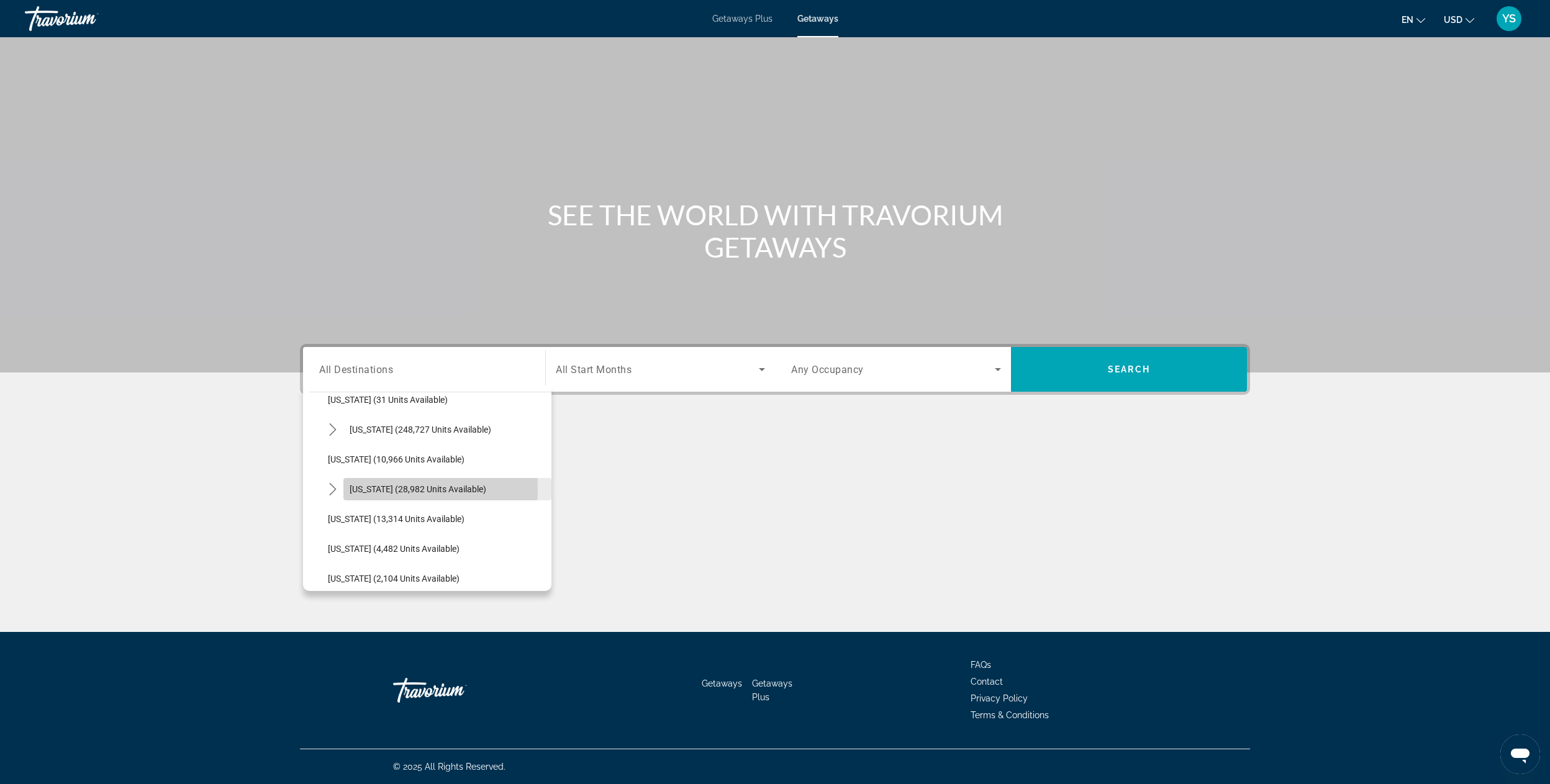
click at [351, 488] on span "[US_STATE] (28,982 units available)" at bounding box center [418, 489] width 137 height 10
type input "**********"
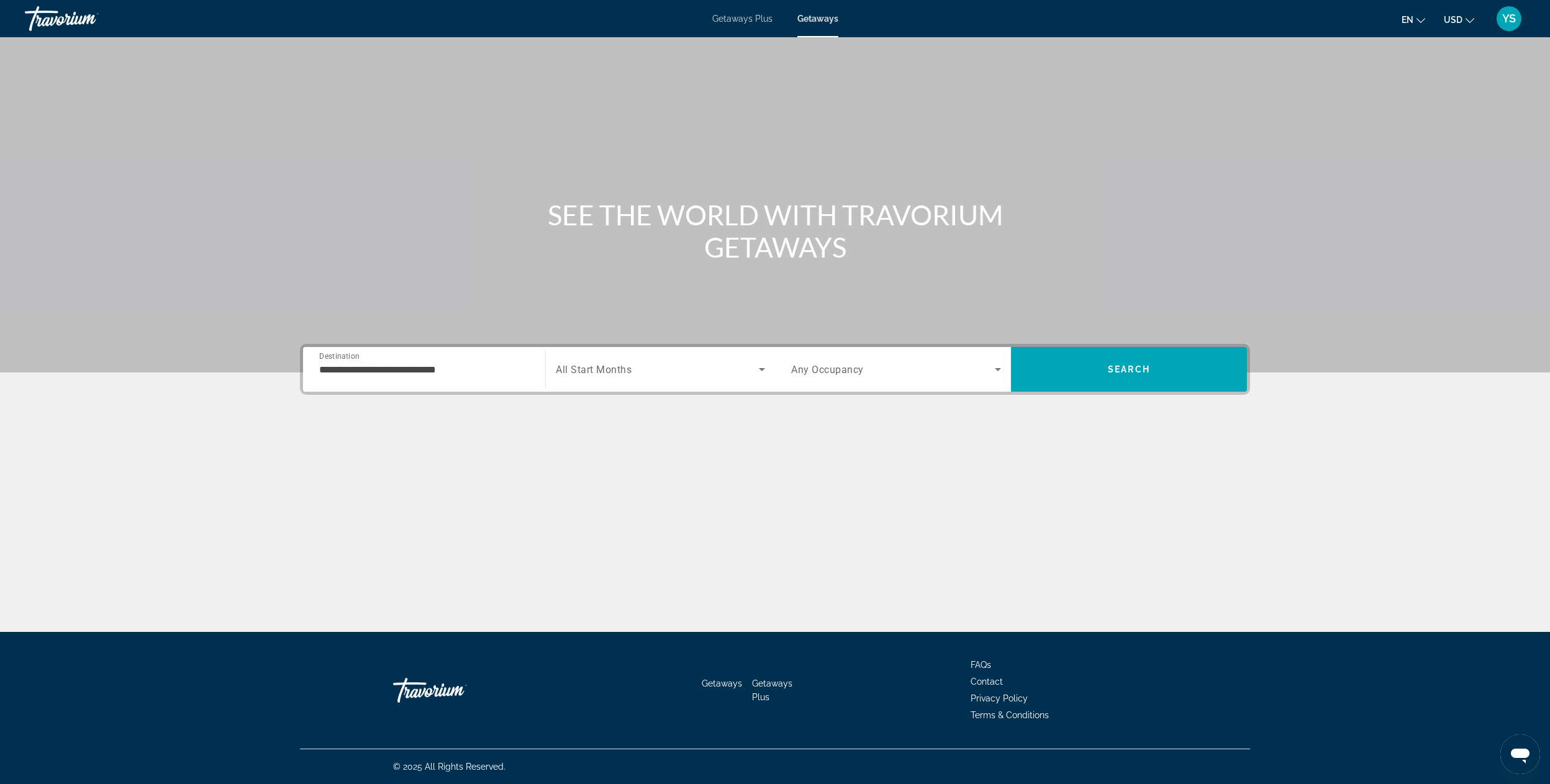
click at [593, 357] on div "Search widget" at bounding box center [660, 369] width 209 height 35
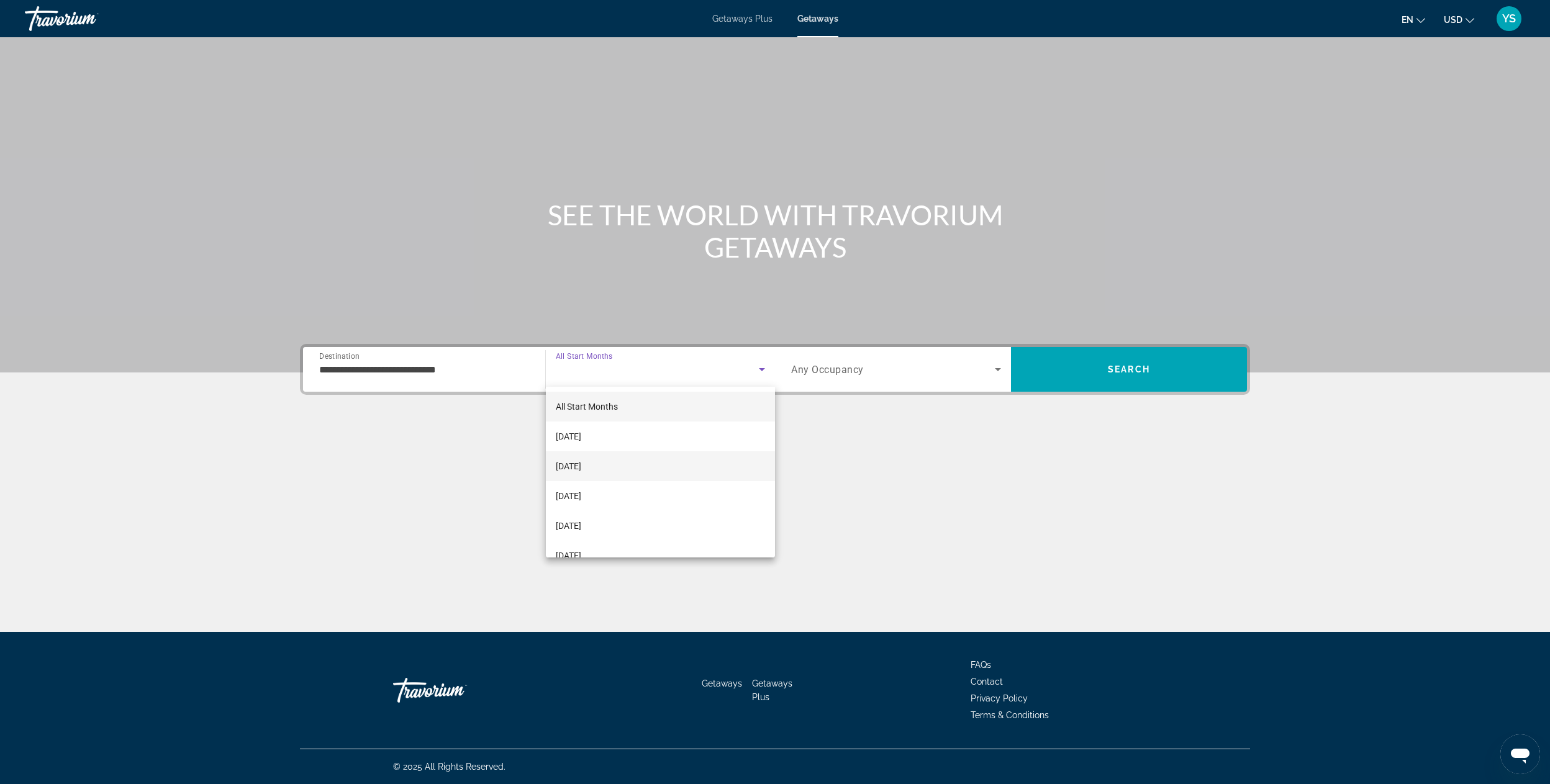
click at [581, 466] on span "[DATE]" at bounding box center [569, 466] width 26 height 15
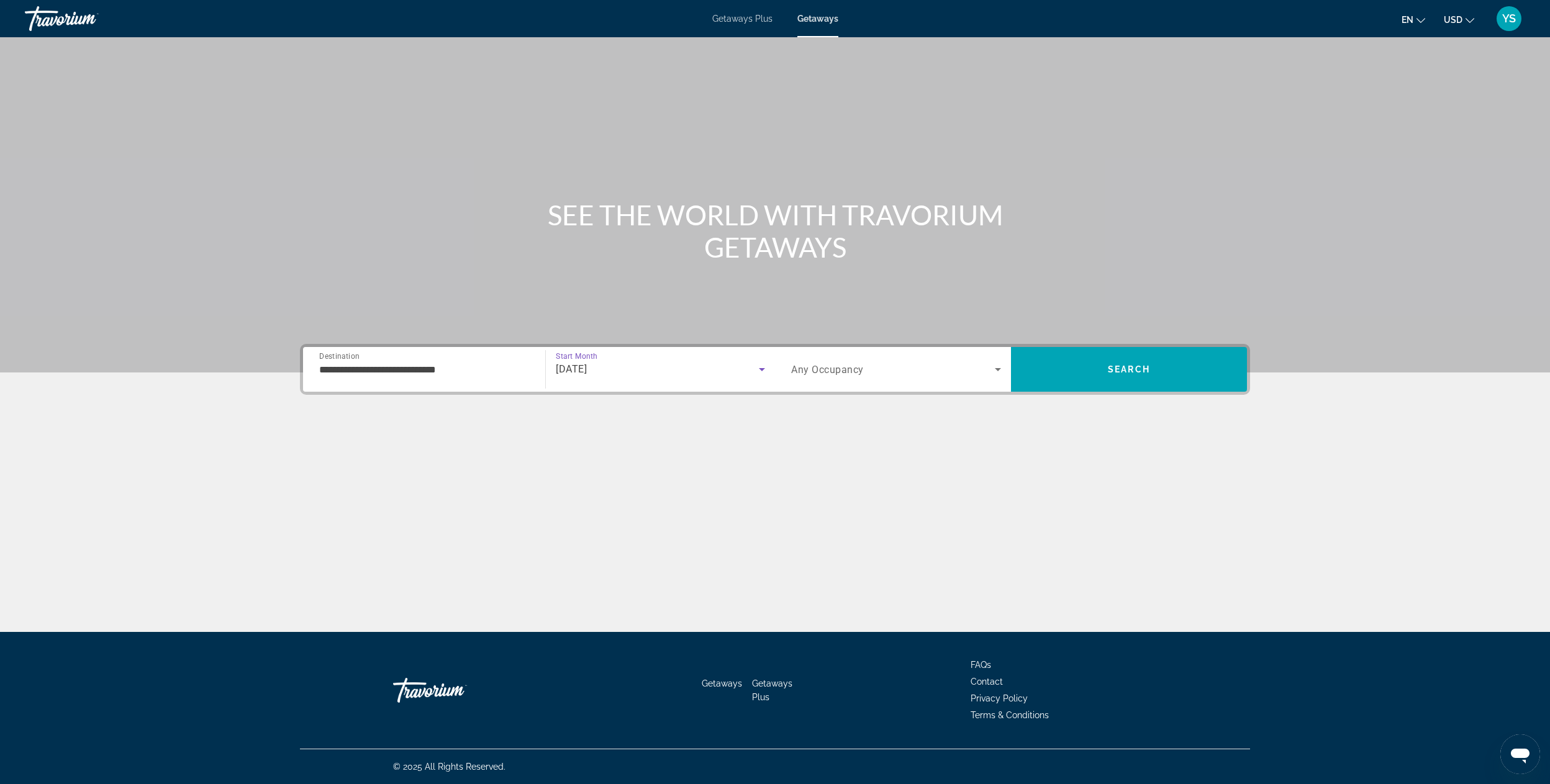
click at [881, 366] on span "Search widget" at bounding box center [893, 369] width 203 height 15
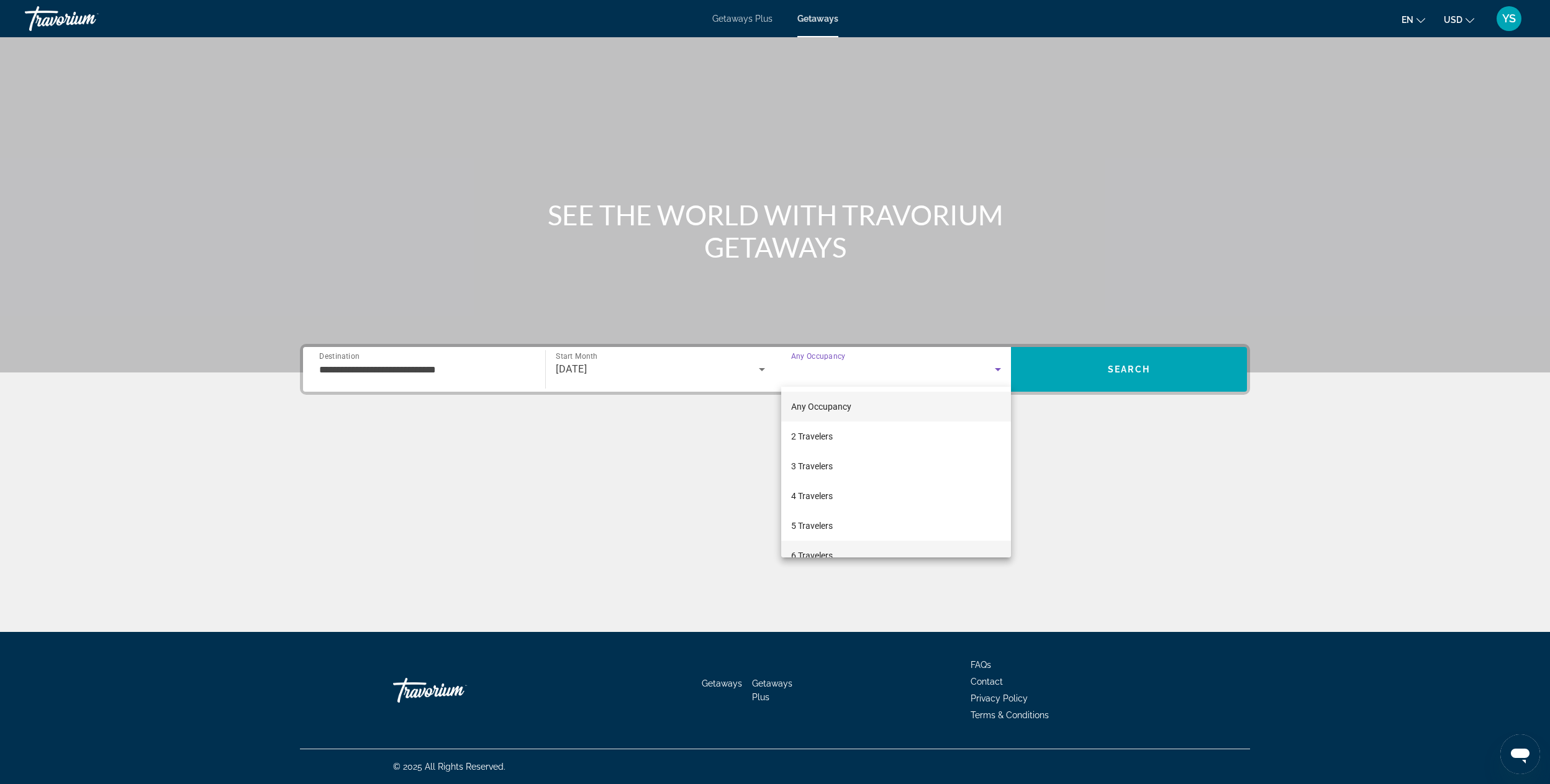
click at [817, 550] on span "6 Travelers" at bounding box center [812, 555] width 42 height 15
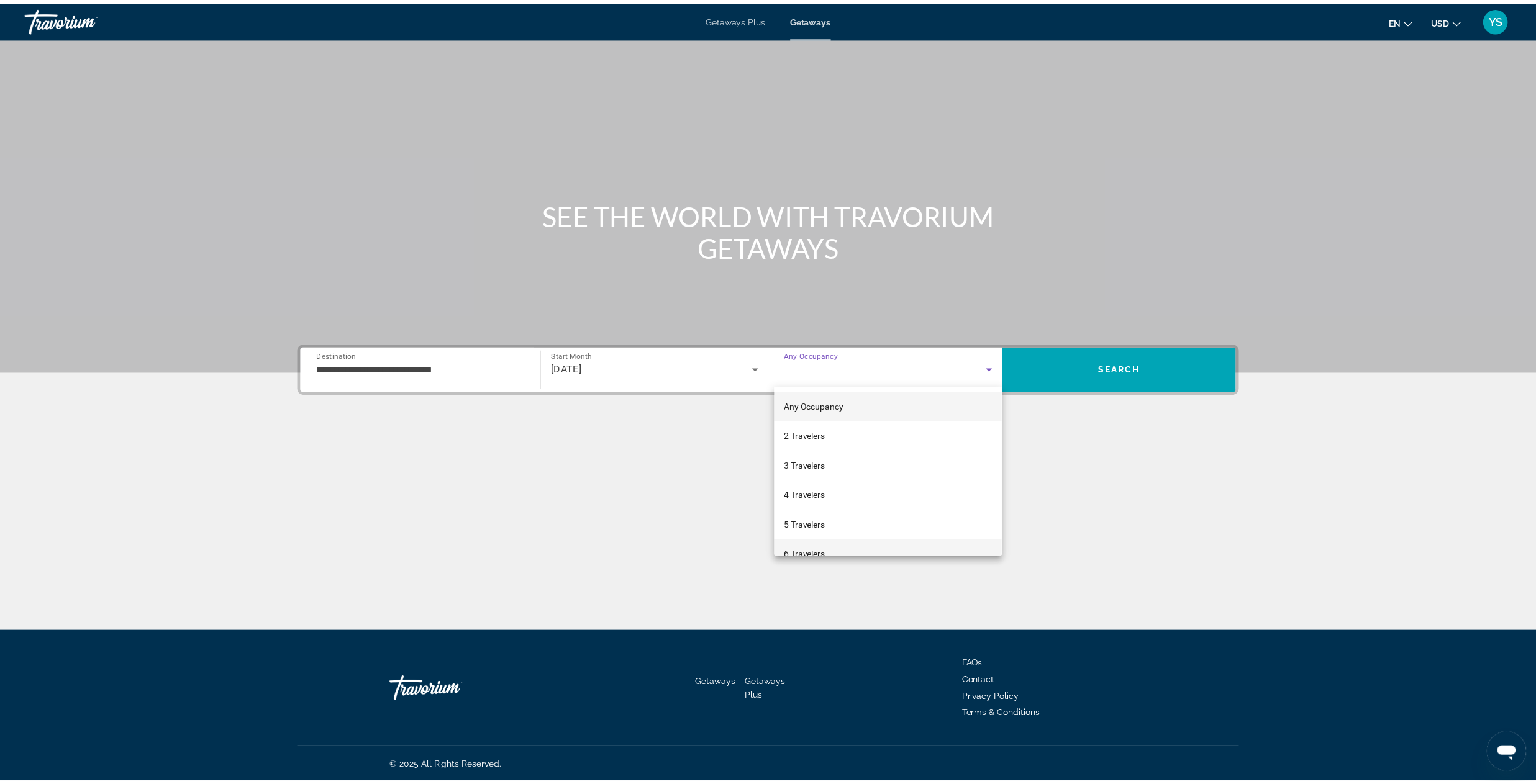
scroll to position [13, 0]
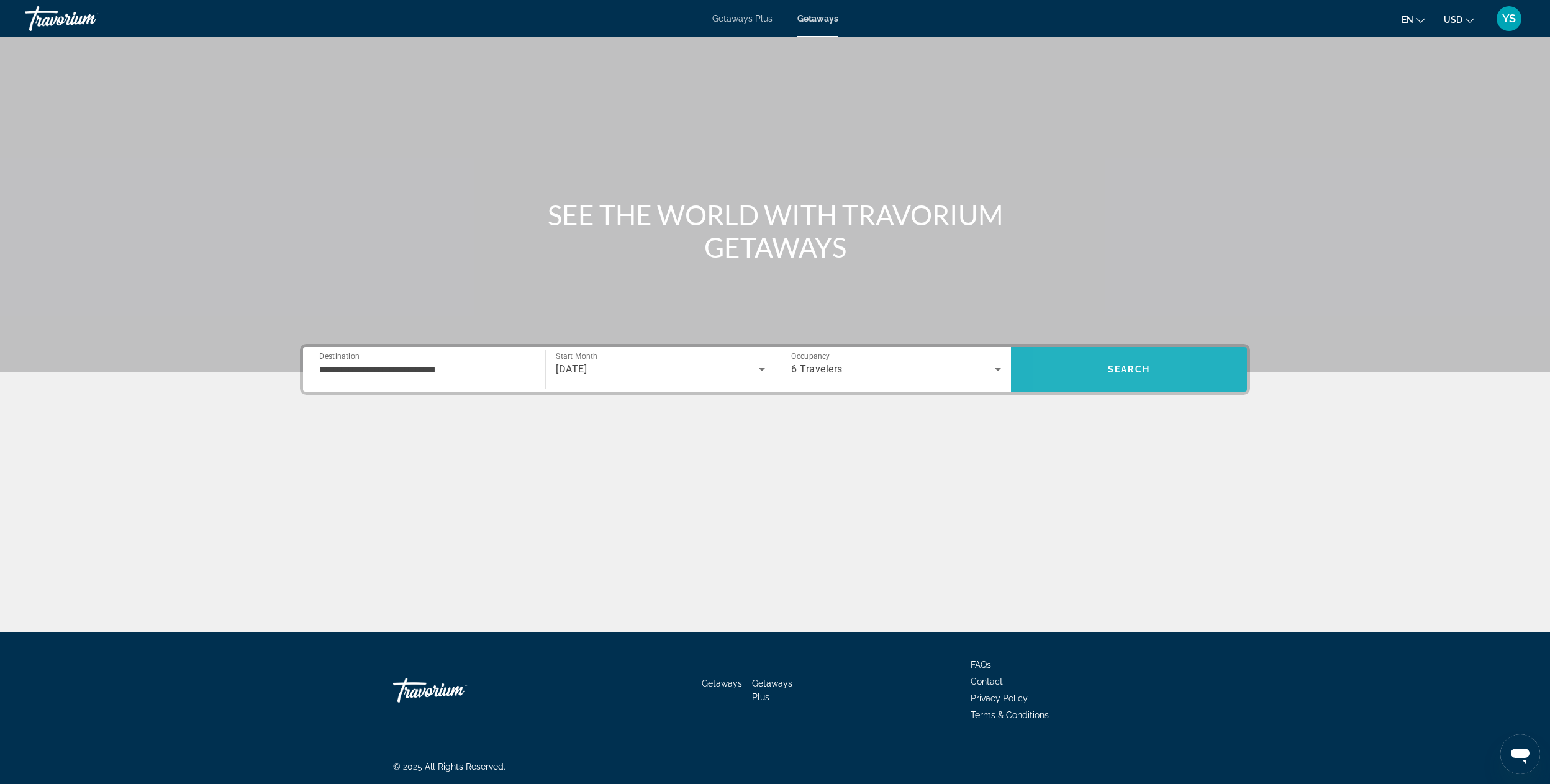
click at [1062, 373] on span "Search" at bounding box center [1129, 369] width 236 height 30
